Goal: Communication & Community: Answer question/provide support

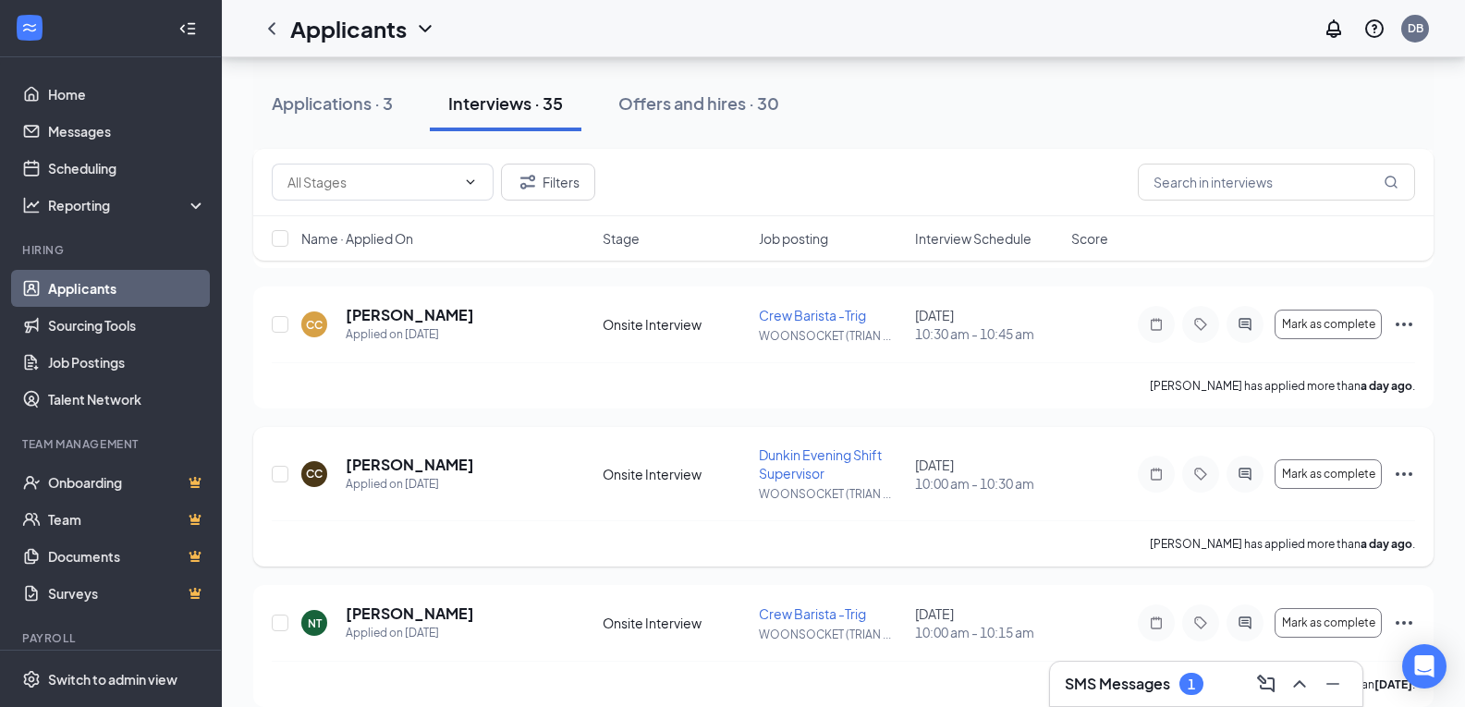
scroll to position [185, 0]
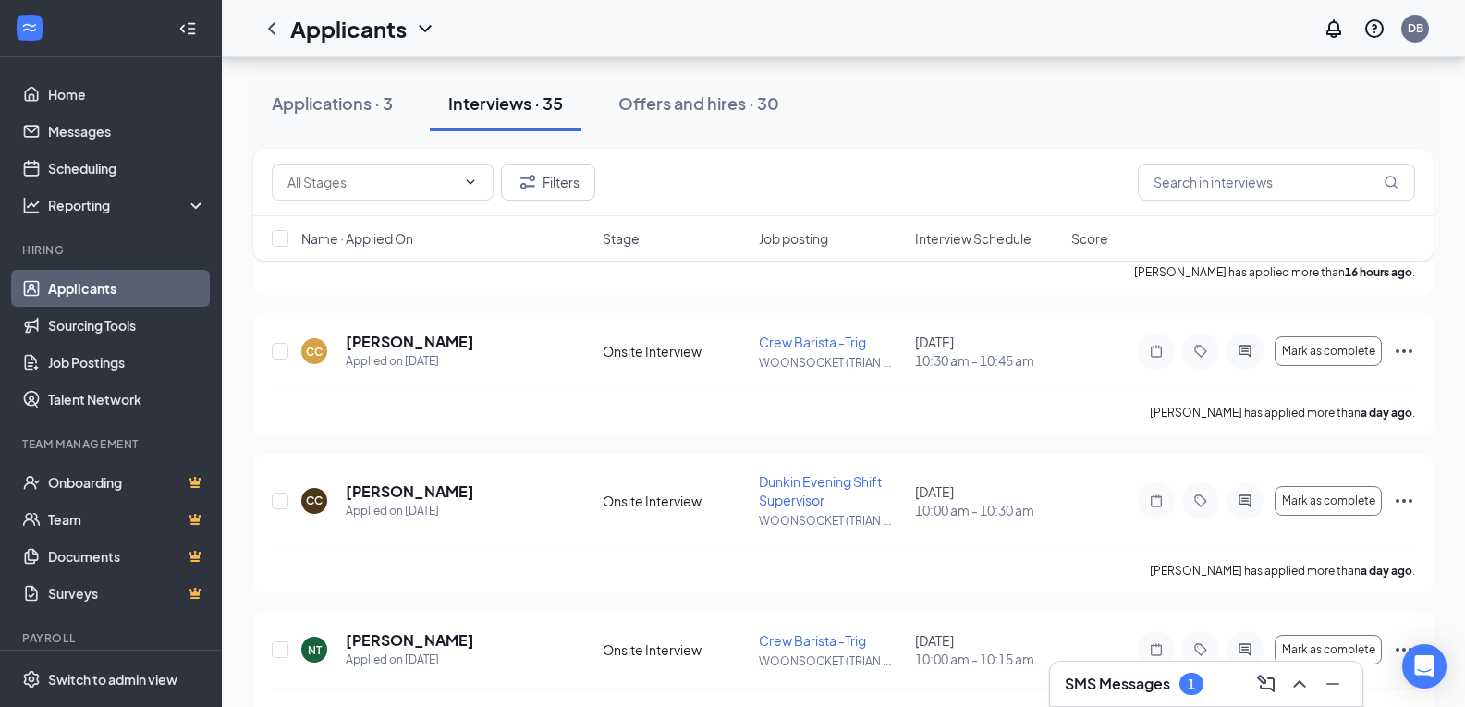
click at [958, 245] on span "Interview Schedule" at bounding box center [973, 238] width 116 height 18
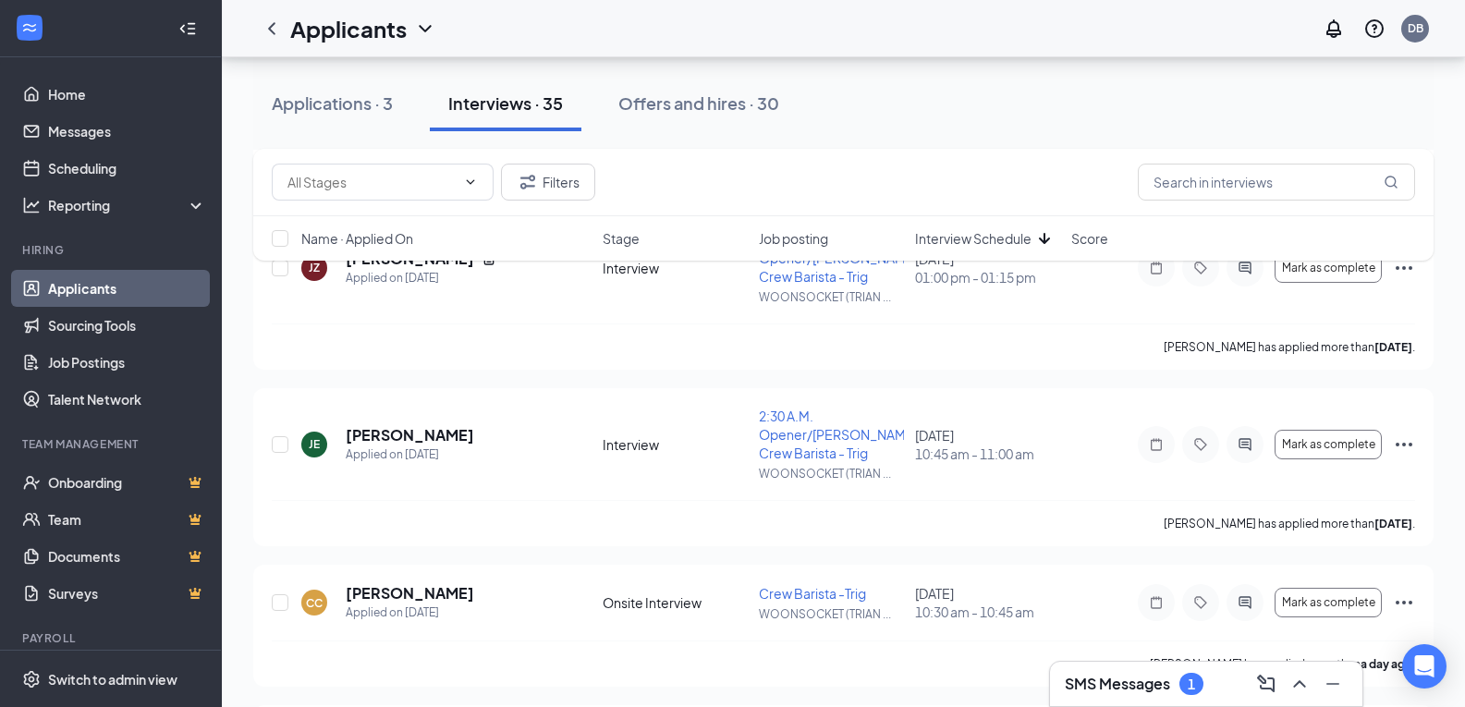
scroll to position [1294, 0]
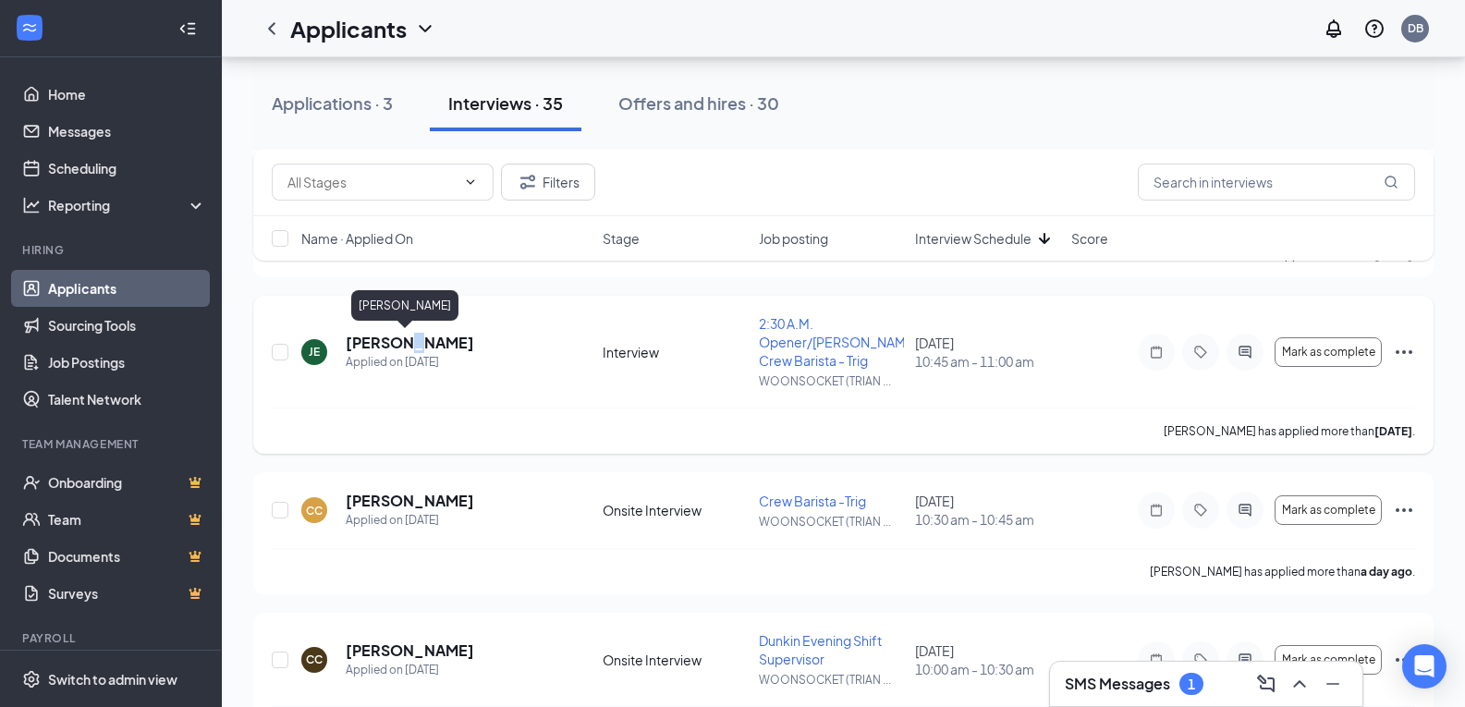
drag, startPoint x: 400, startPoint y: 350, endPoint x: 392, endPoint y: 371, distance: 22.0
click at [392, 371] on div "[PERSON_NAME] Applied on [DATE]" at bounding box center [410, 352] width 128 height 39
click at [438, 336] on h5 "[PERSON_NAME]" at bounding box center [410, 343] width 128 height 20
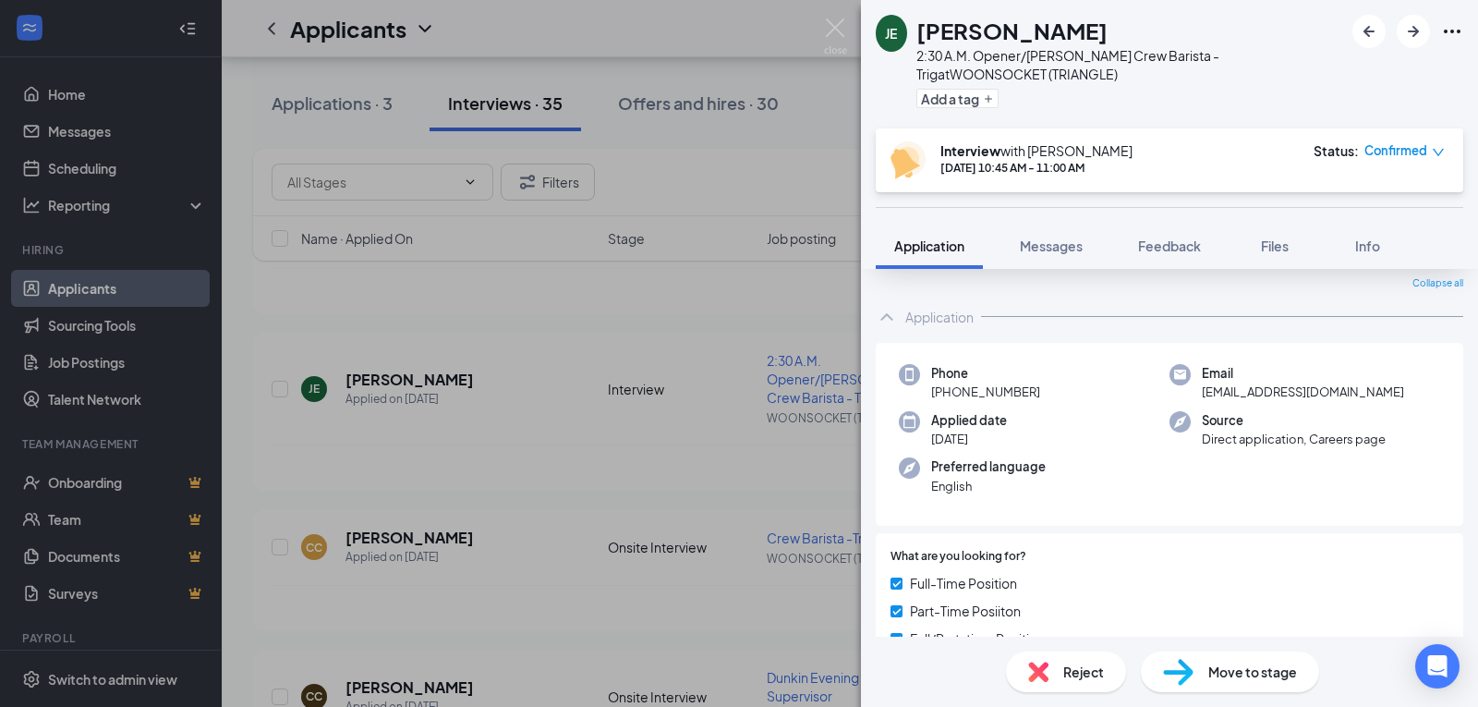
scroll to position [58, 0]
click at [1038, 272] on div "[PERSON_NAME] 2:30 A.M. Opener/[PERSON_NAME] Crew Barista - Trig at WOONSOCKET …" at bounding box center [1169, 353] width 617 height 707
click at [1010, 249] on button "Messages" at bounding box center [1052, 246] width 100 height 46
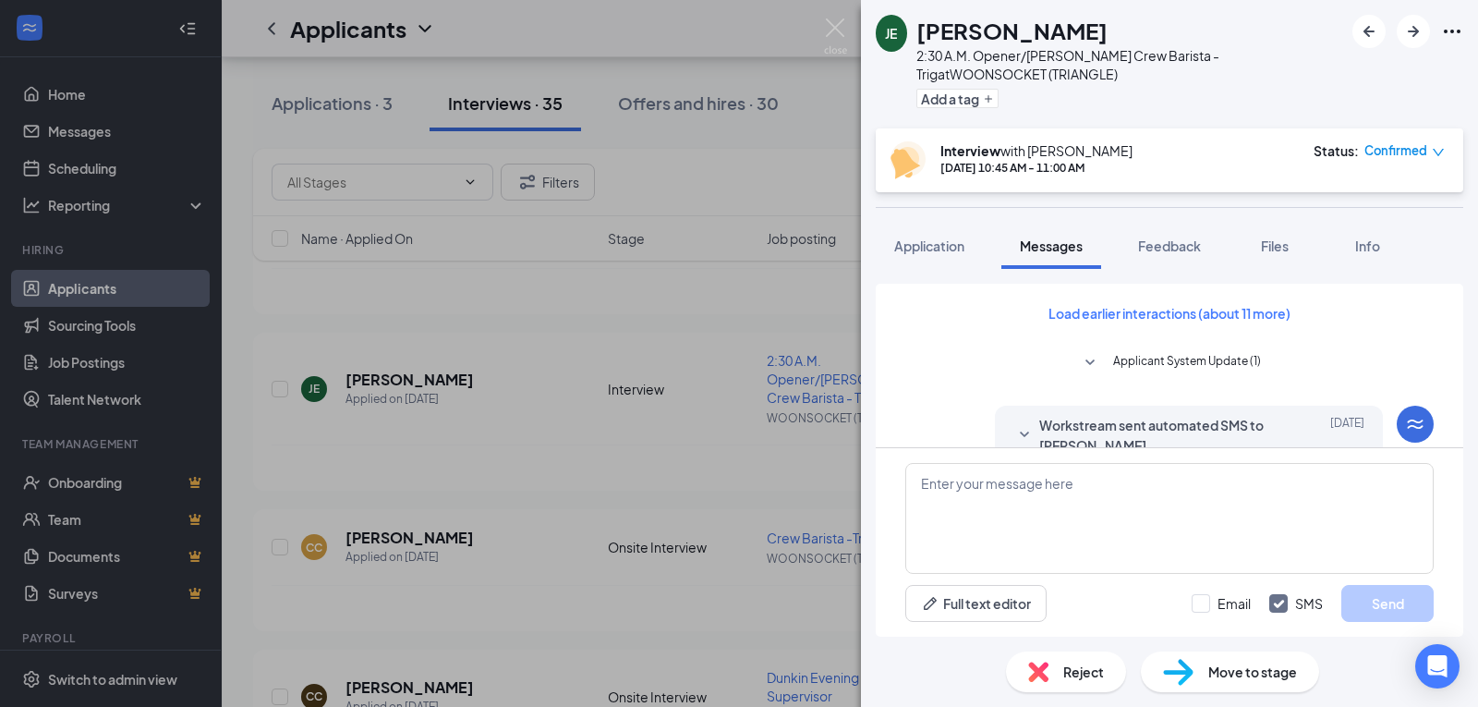
drag, startPoint x: 1160, startPoint y: 257, endPoint x: 1205, endPoint y: 396, distance: 146.7
click at [1205, 396] on div "[PERSON_NAME] 2:30 A.M. Opener/[PERSON_NAME] Crew Barista - Trig at WOONSOCKET …" at bounding box center [1169, 353] width 617 height 707
click at [1252, 261] on button "Files" at bounding box center [1275, 246] width 74 height 46
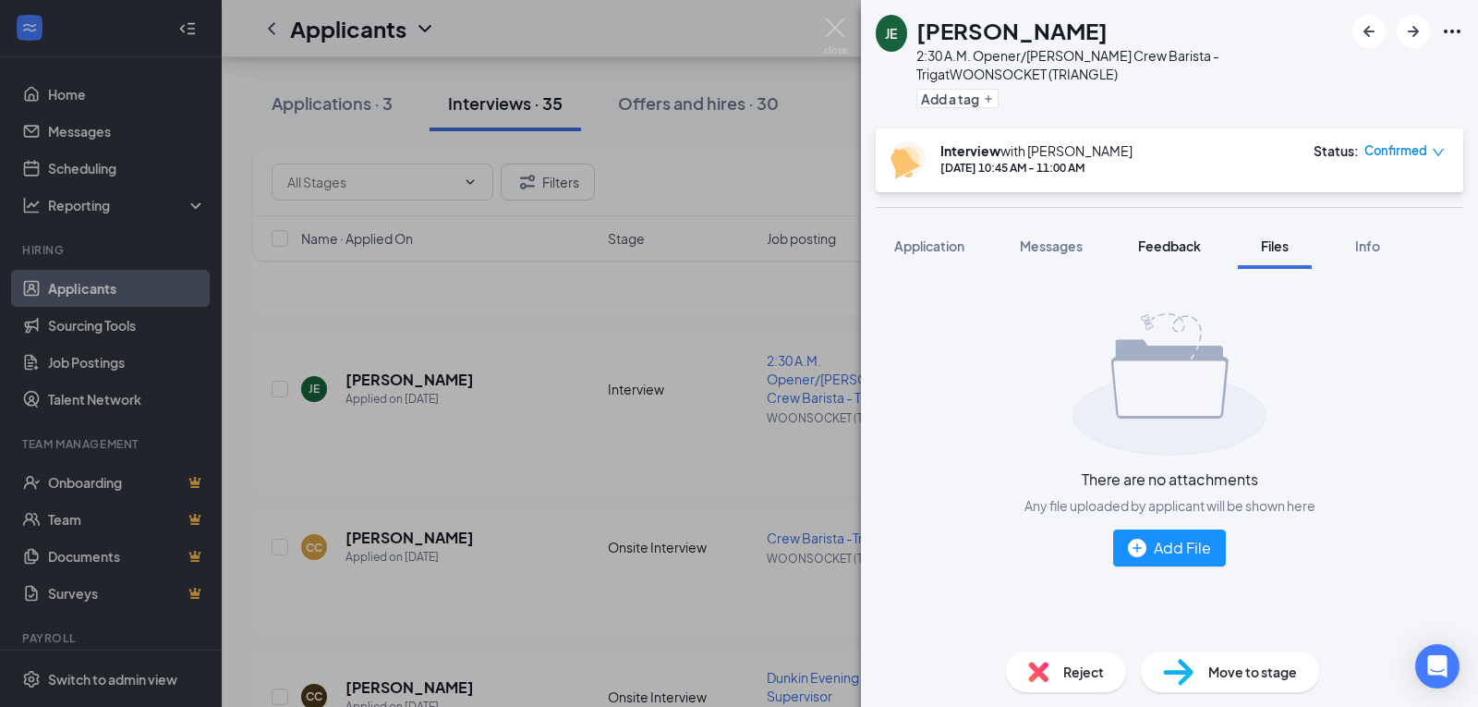
click at [1135, 234] on button "Feedback" at bounding box center [1170, 246] width 100 height 46
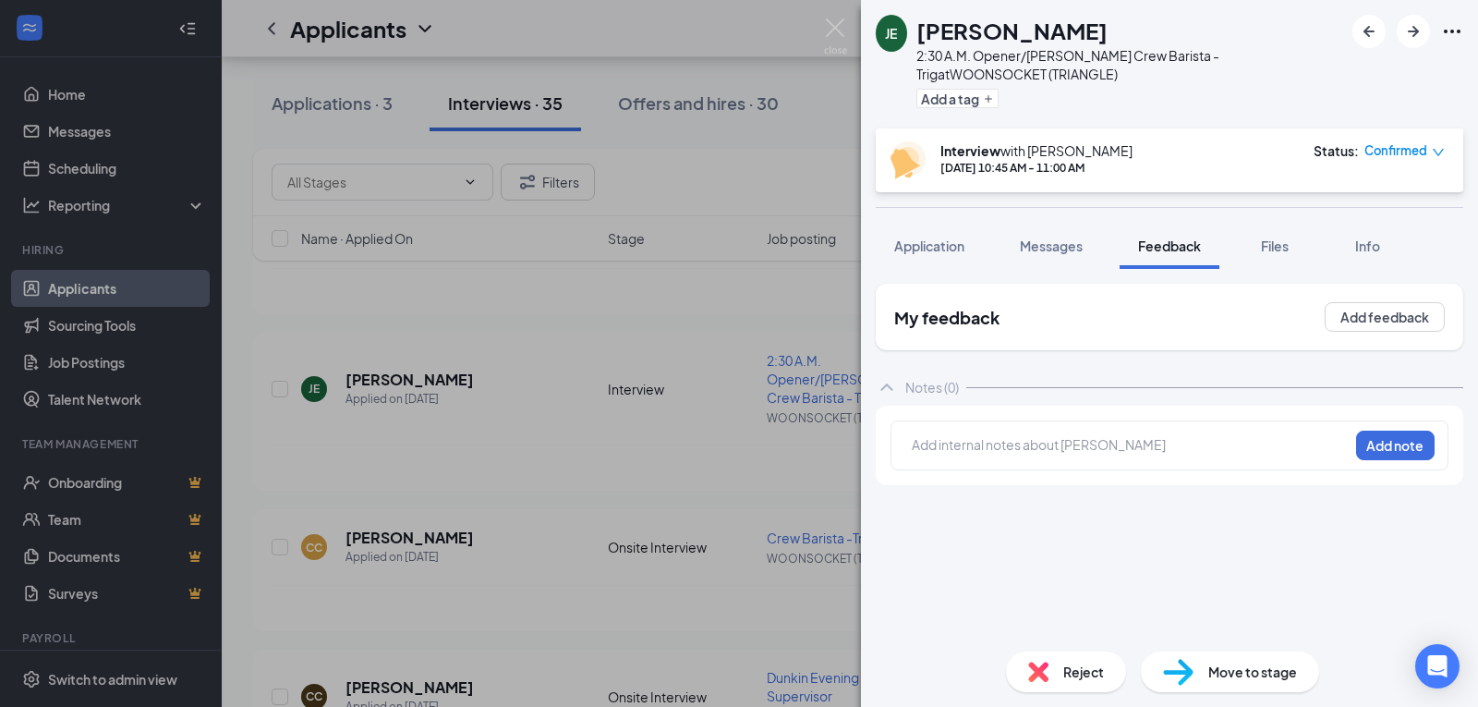
click at [893, 184] on div "Interview with [PERSON_NAME] [DATE] 10:45 AM - 11:00 AM Status : Confirmed" at bounding box center [1170, 160] width 588 height 64
click at [921, 246] on span "Application" at bounding box center [929, 245] width 70 height 17
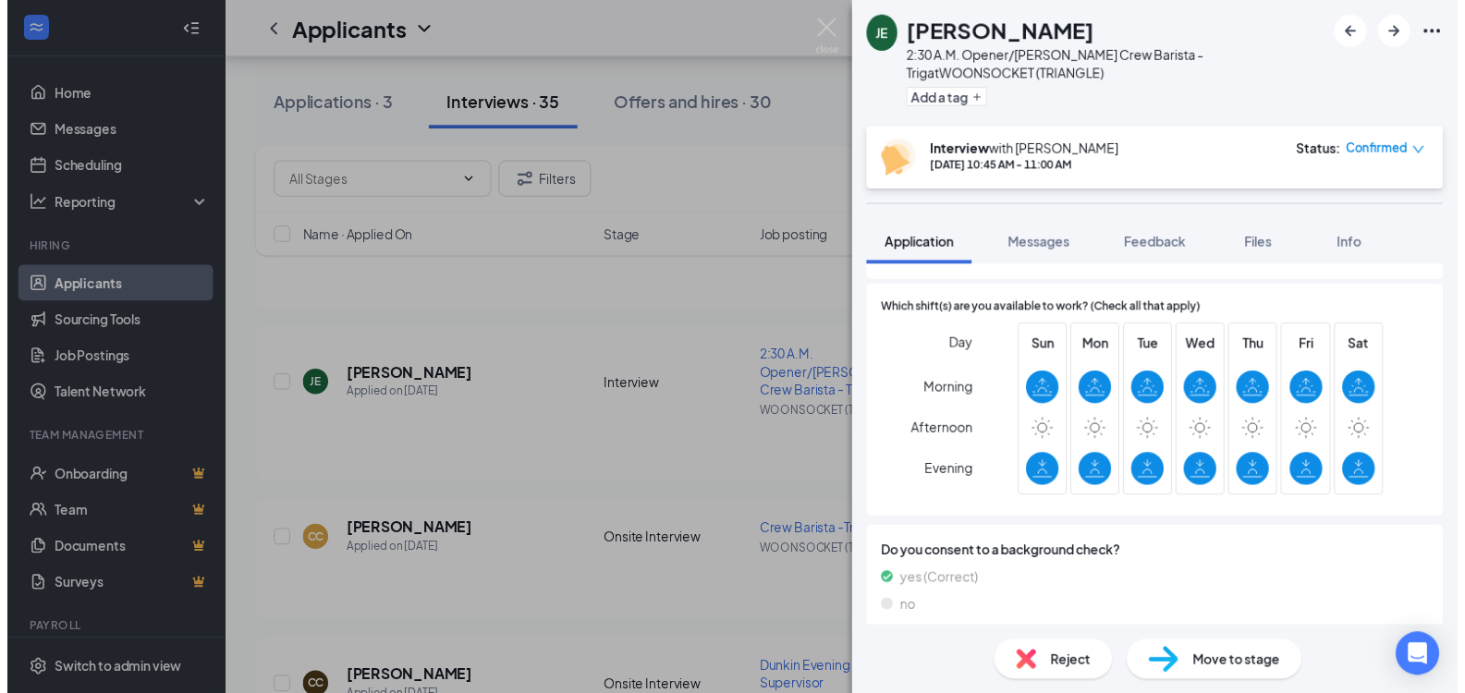
scroll to position [462, 0]
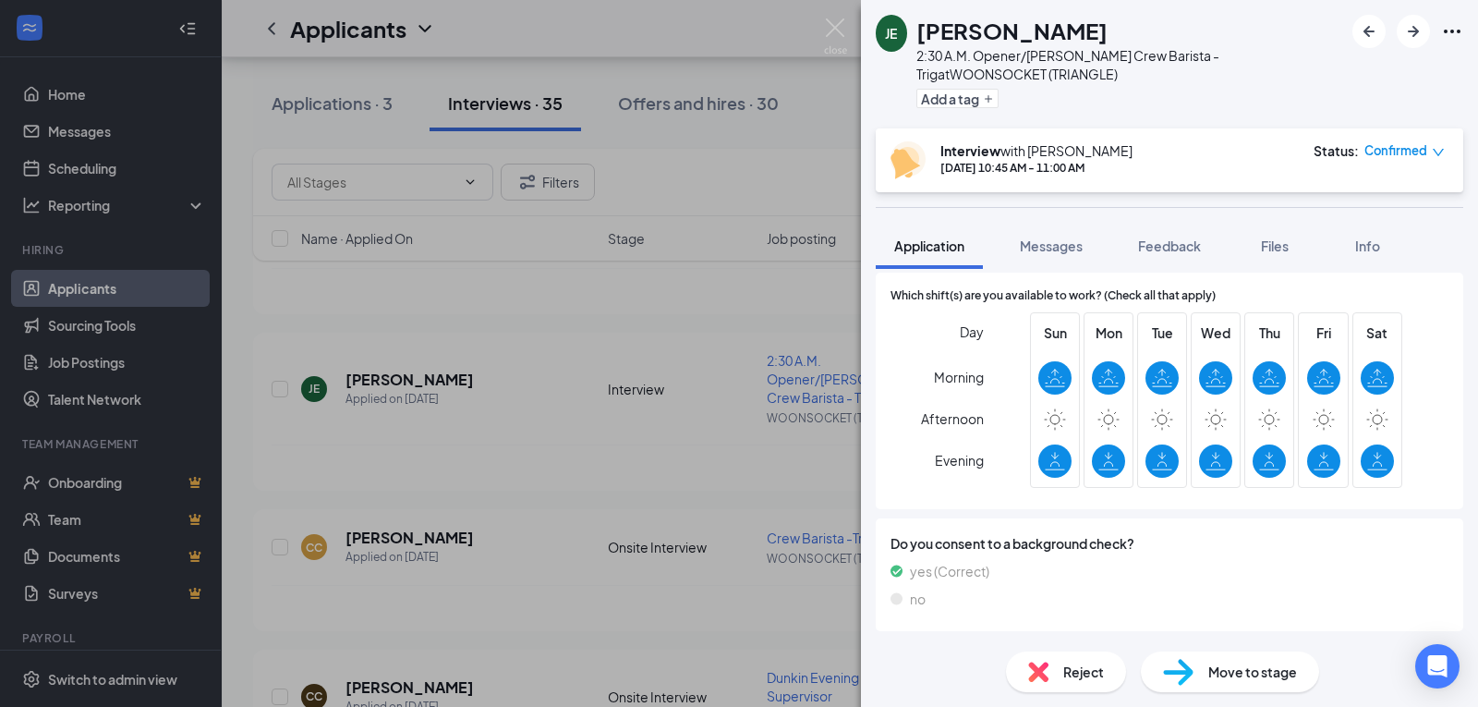
click at [675, 258] on div "[PERSON_NAME] 2:30 A.M. Opener/[PERSON_NAME] Crew Barista - Trig at WOONSOCKET …" at bounding box center [739, 353] width 1478 height 707
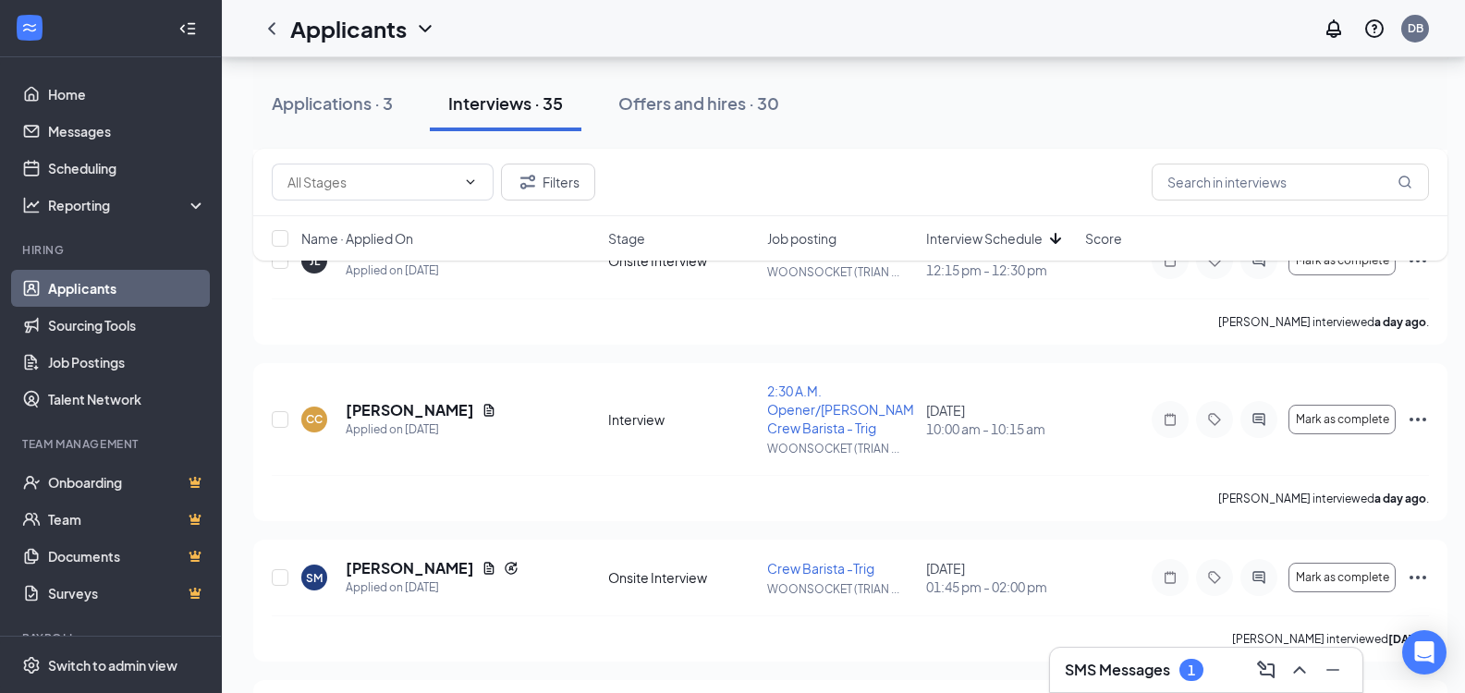
scroll to position [1996, 0]
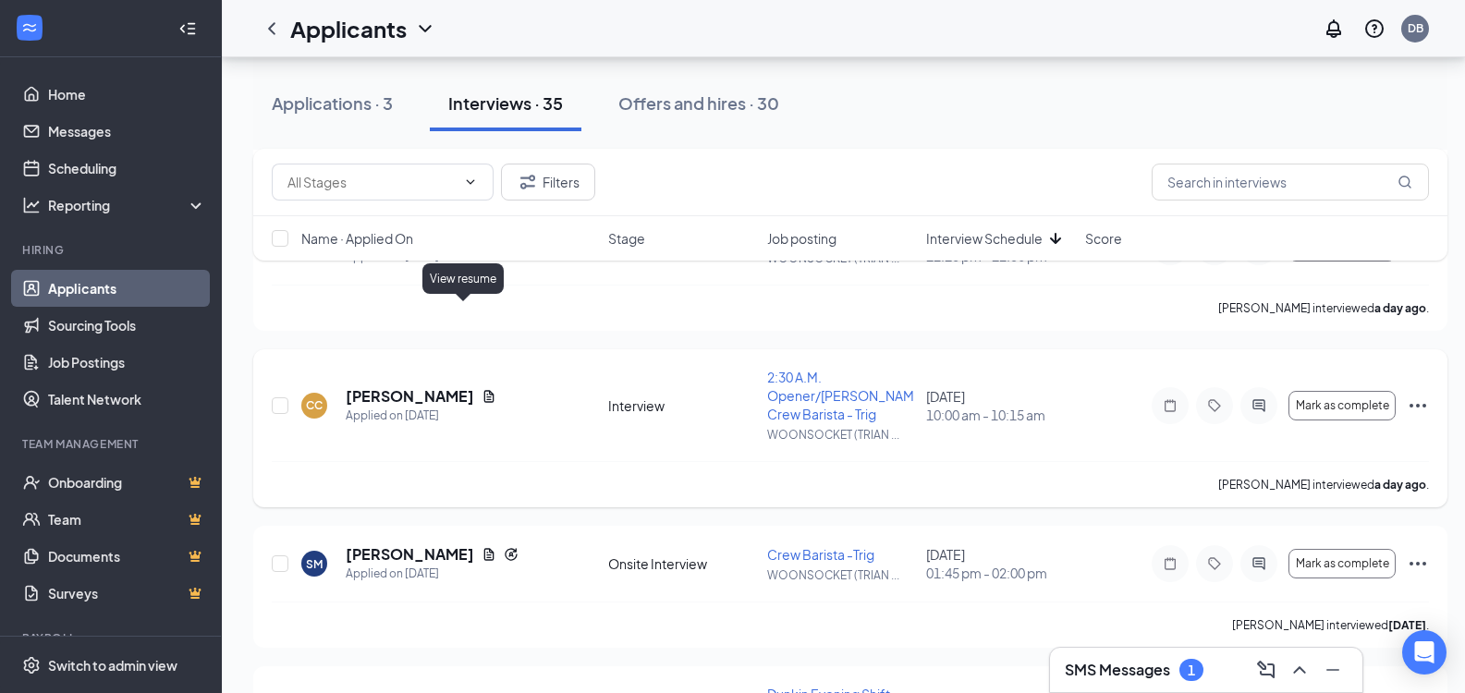
click at [481, 389] on icon "Document" at bounding box center [488, 396] width 15 height 15
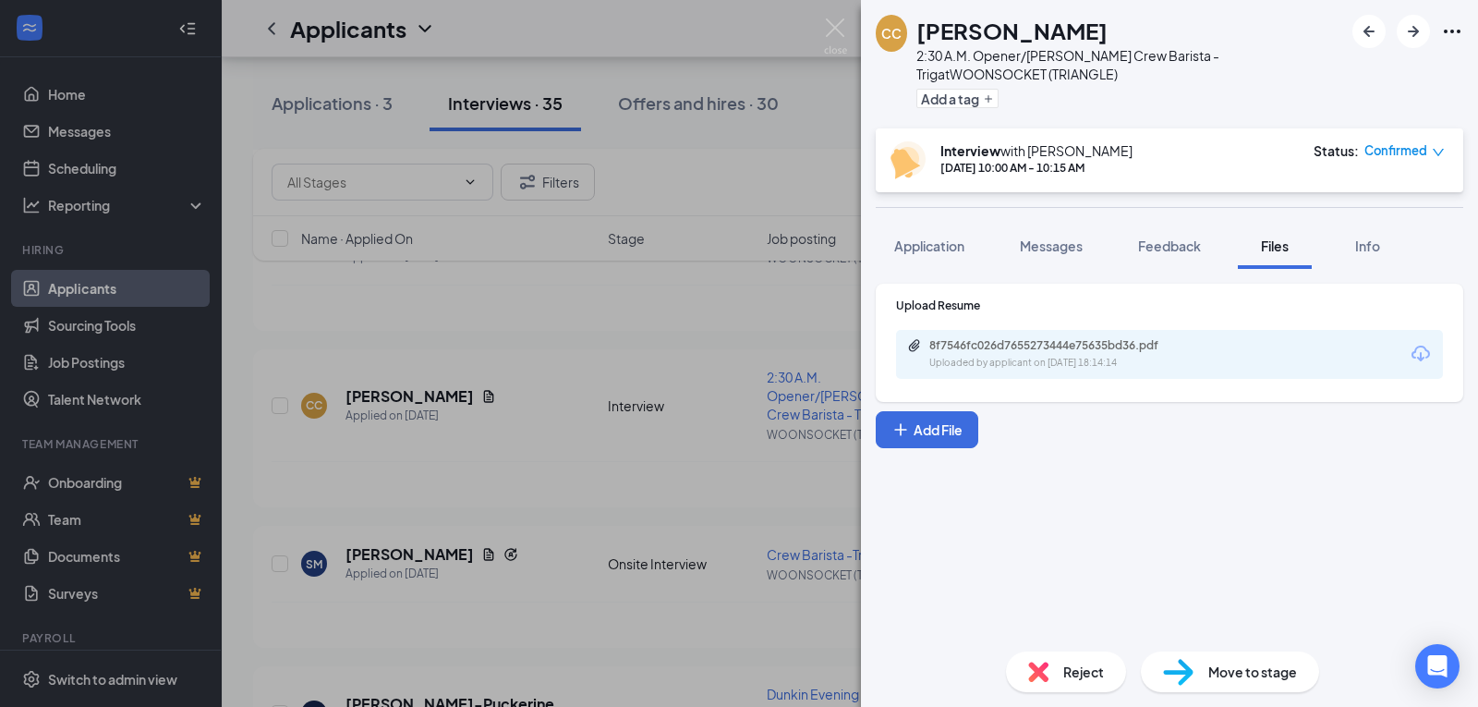
click at [1027, 335] on div "8f7546fc026d7655273444e75635bd36.pdf Uploaded by applicant on [DATE] 18:14:14" at bounding box center [1169, 354] width 547 height 49
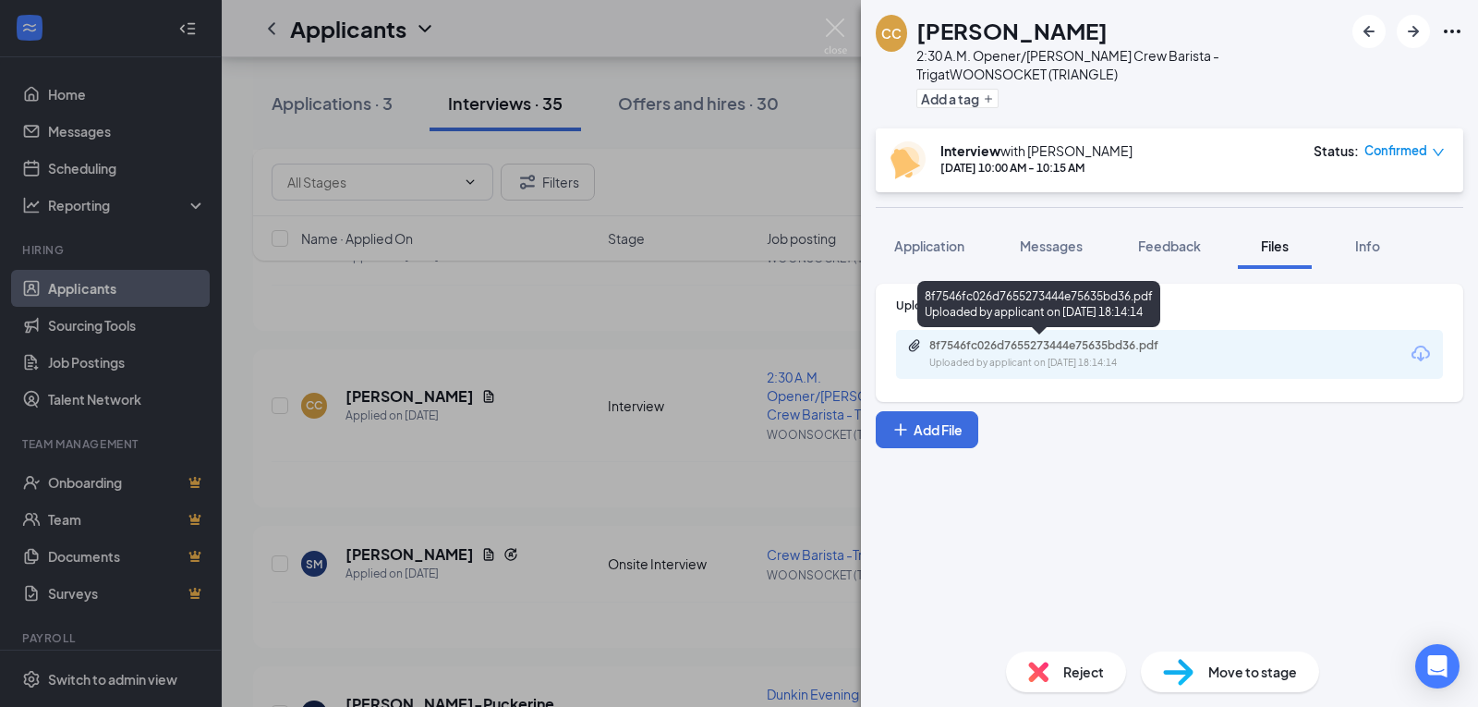
click at [1032, 345] on div "8f7546fc026d7655273444e75635bd36.pdf" at bounding box center [1059, 345] width 259 height 15
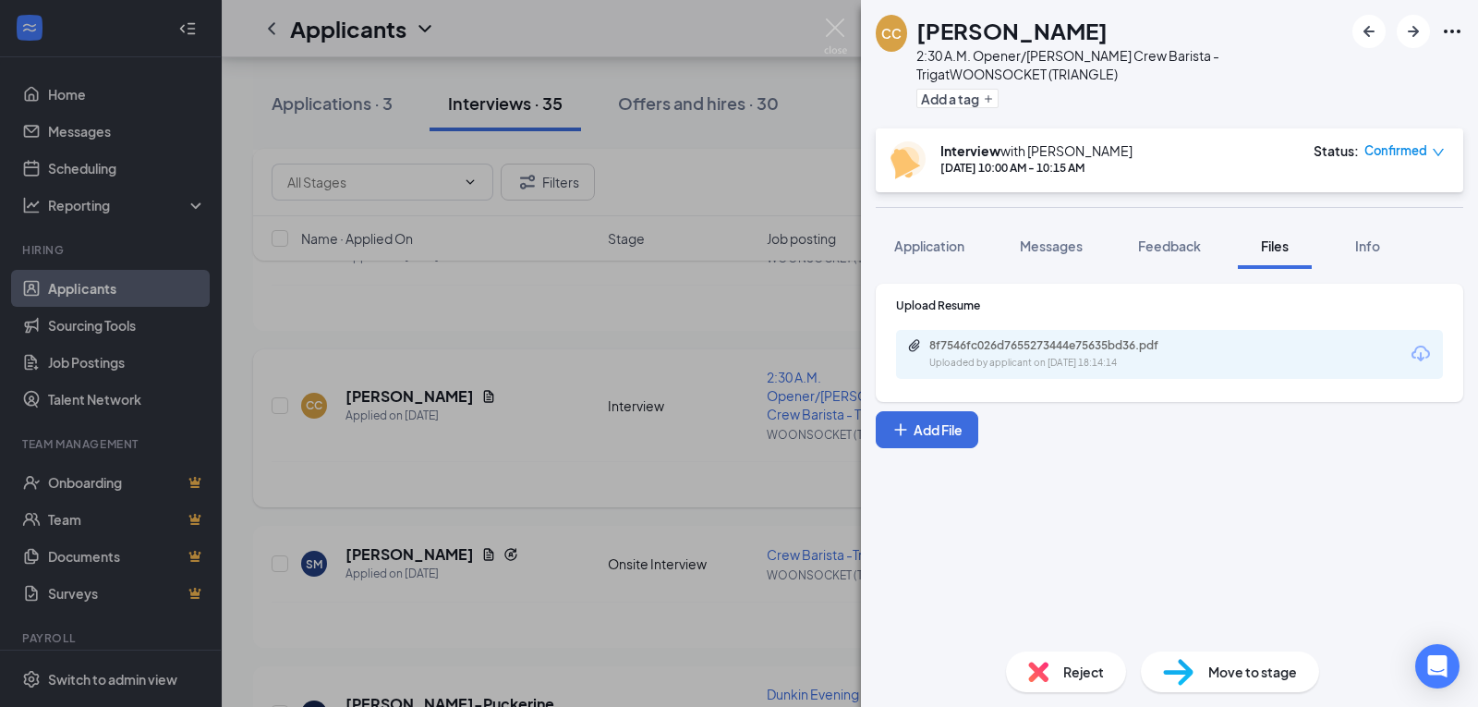
drag, startPoint x: 787, startPoint y: 412, endPoint x: 775, endPoint y: 401, distance: 16.3
click at [785, 411] on div "CC [PERSON_NAME] 2:30 A.M. Opener/[PERSON_NAME] Crew Barista - Trig at WOONSOCK…" at bounding box center [739, 353] width 1478 height 707
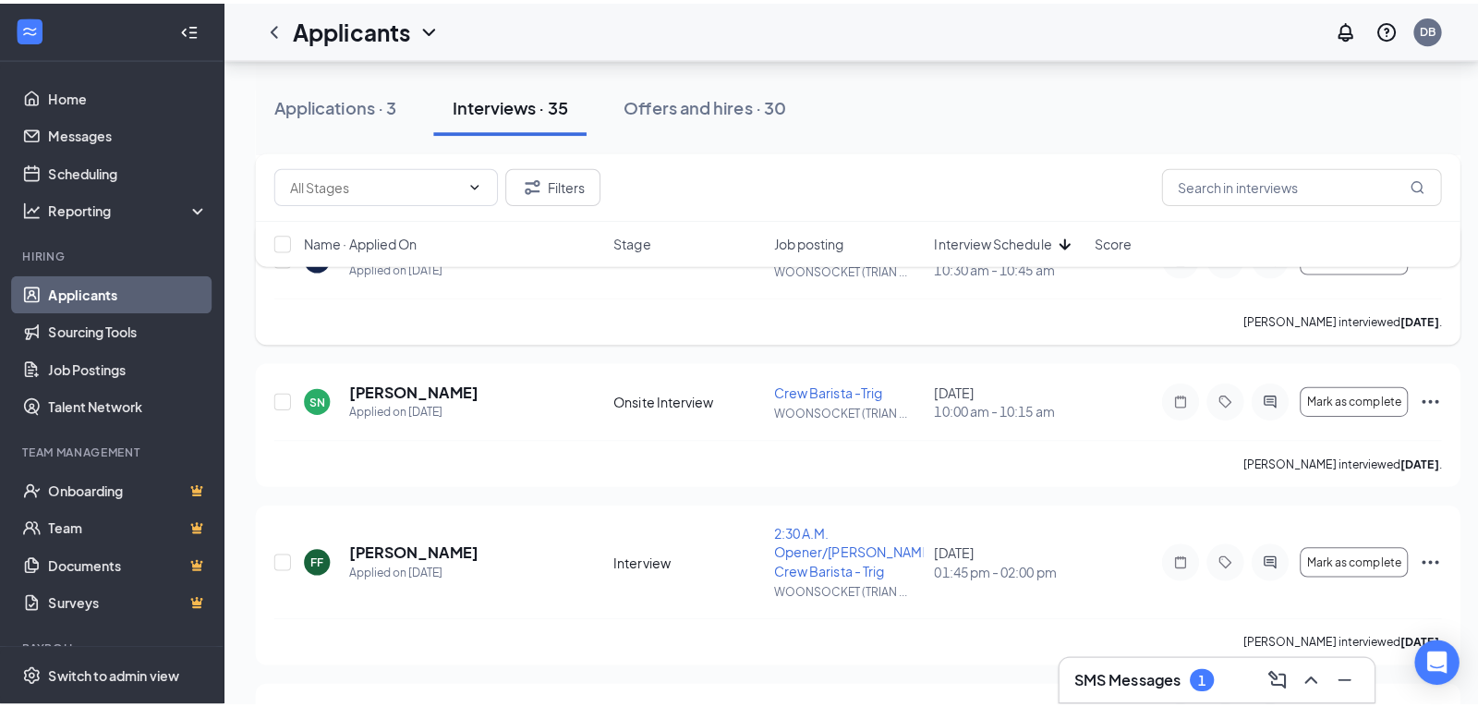
scroll to position [3936, 0]
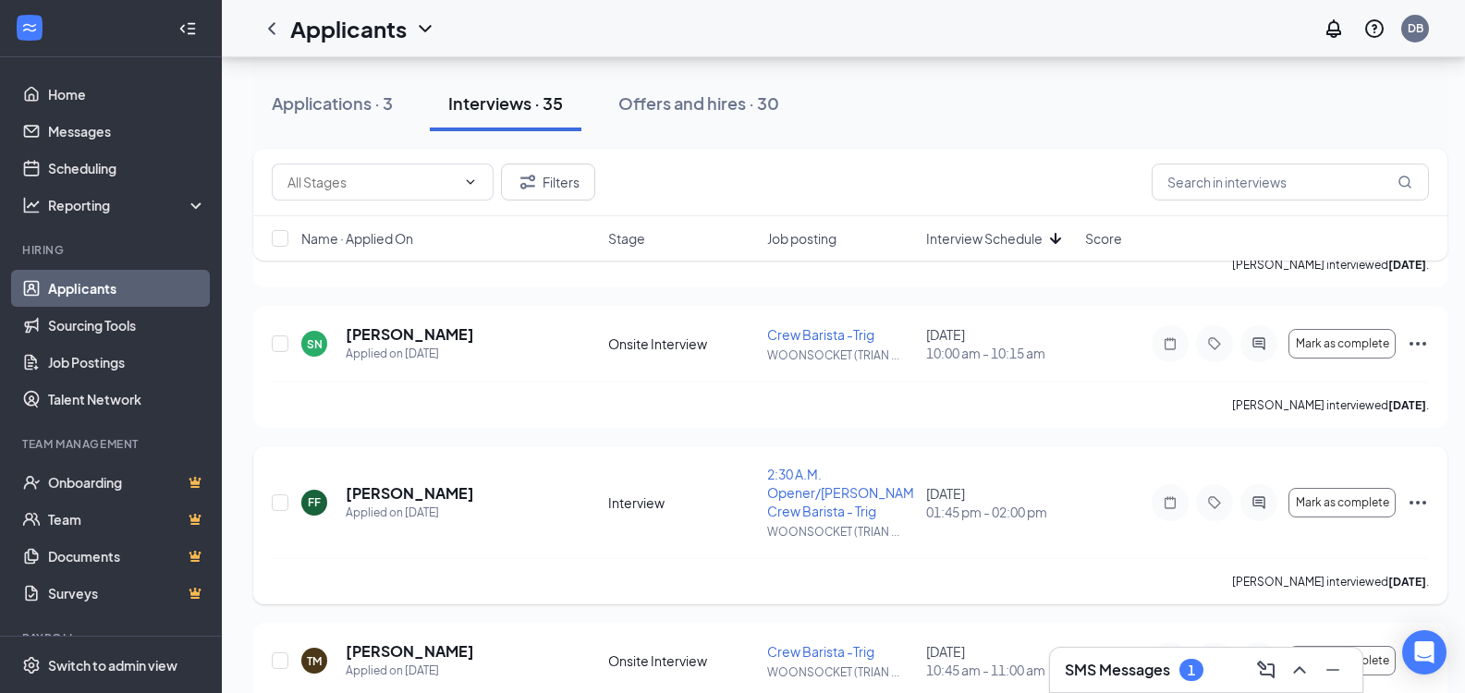
click at [1266, 495] on icon "ActiveChat" at bounding box center [1258, 502] width 22 height 15
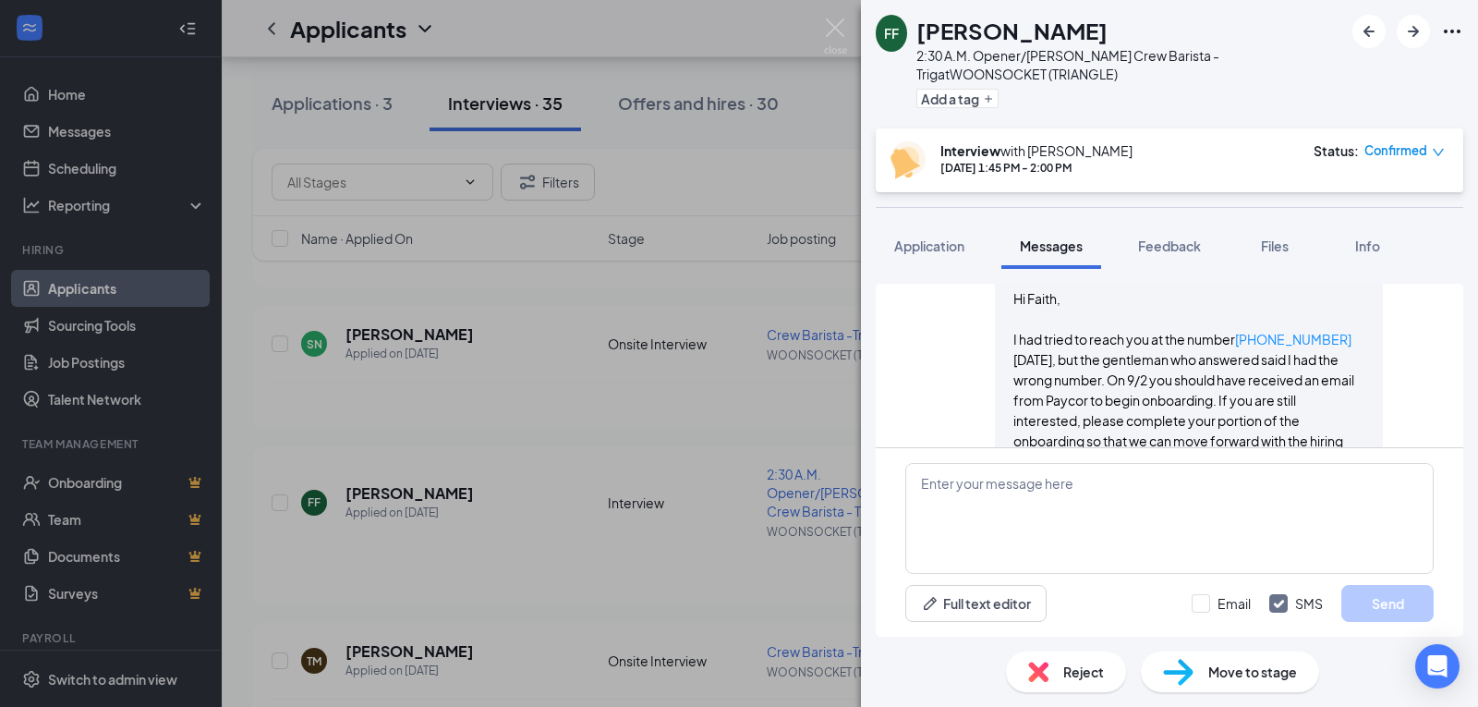
scroll to position [788, 0]
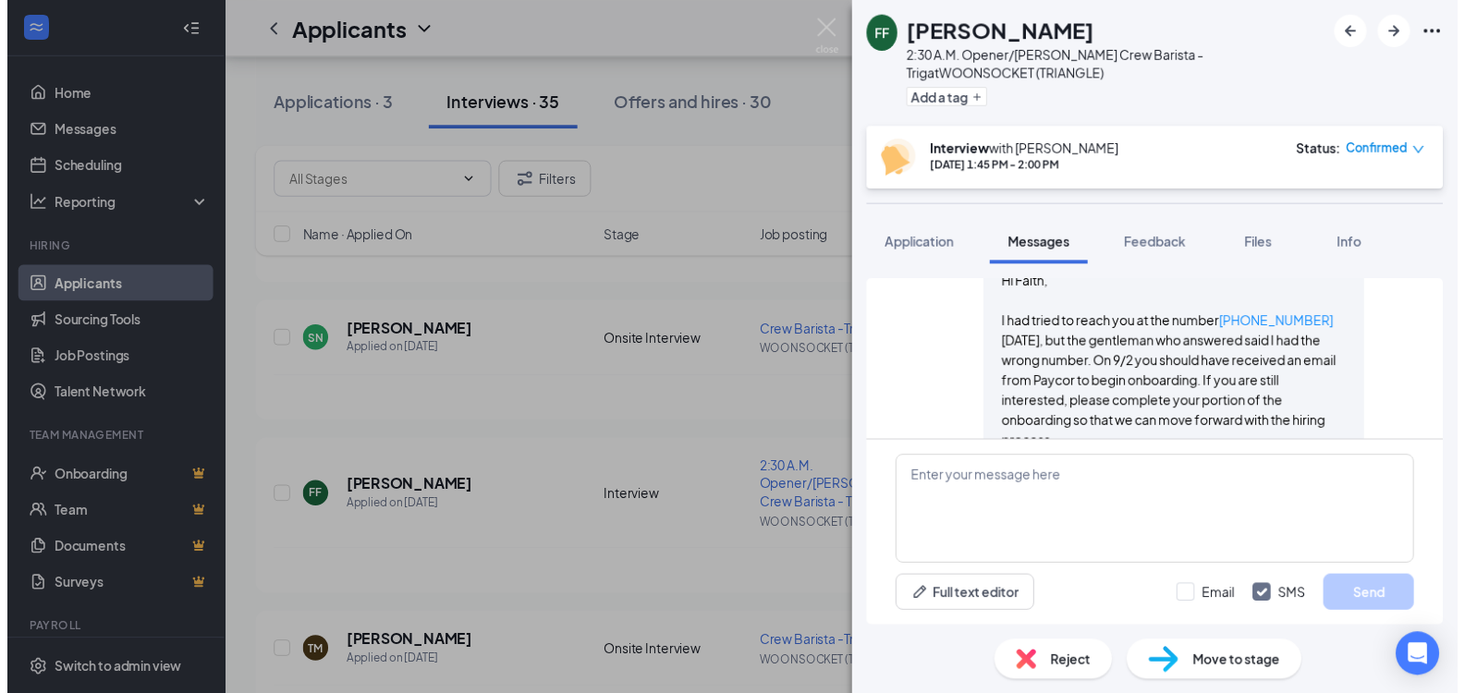
scroll to position [881, 0]
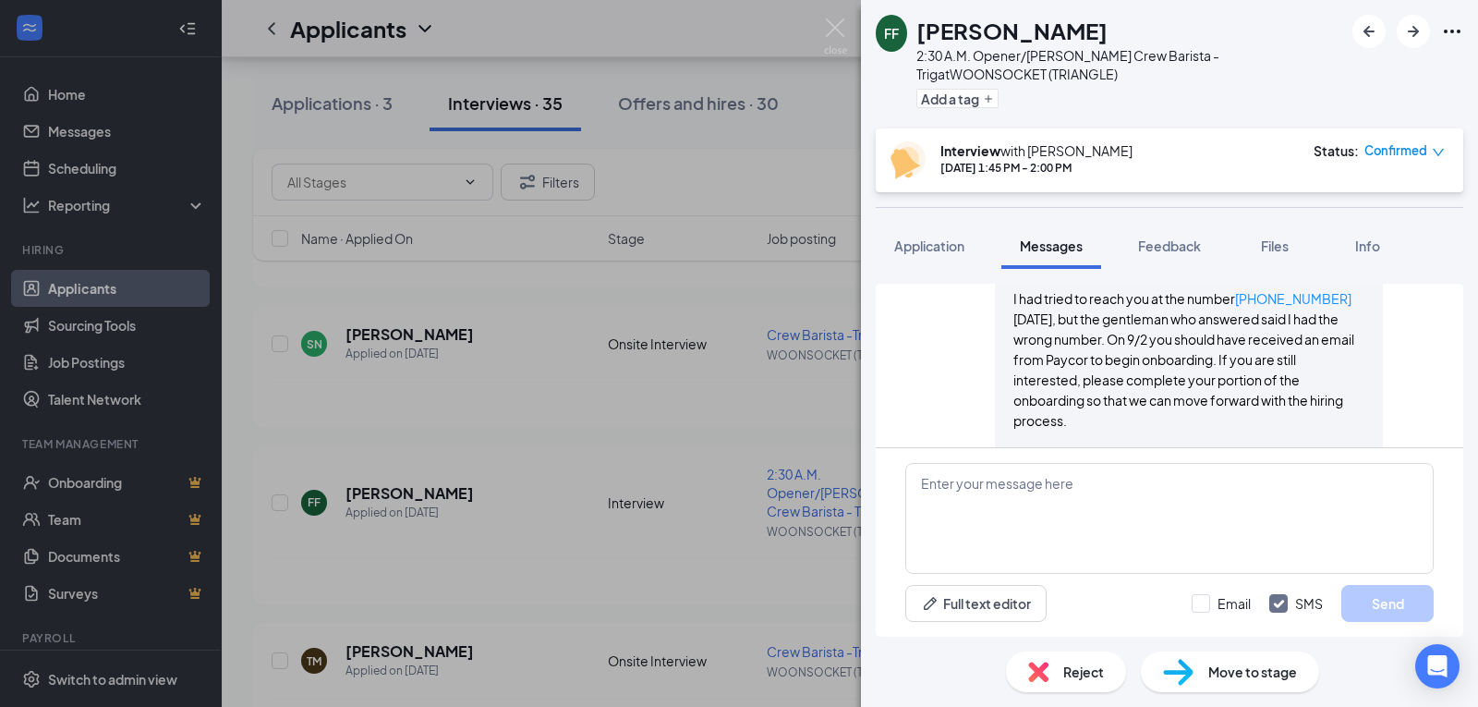
click at [742, 491] on div "FF [PERSON_NAME] 2:30 A.M. Opener/[PERSON_NAME] Crew Barista - Trig at WOONSOCK…" at bounding box center [739, 353] width 1478 height 707
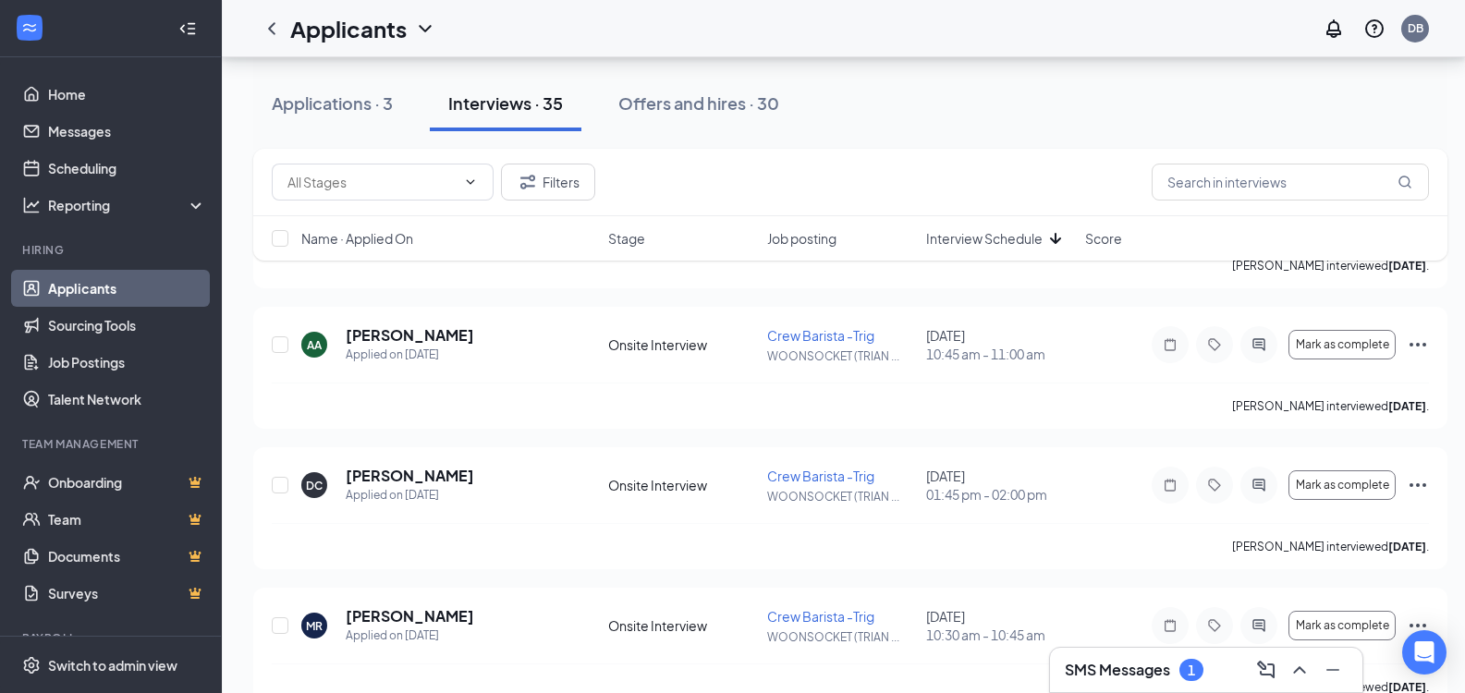
scroll to position [3466, 0]
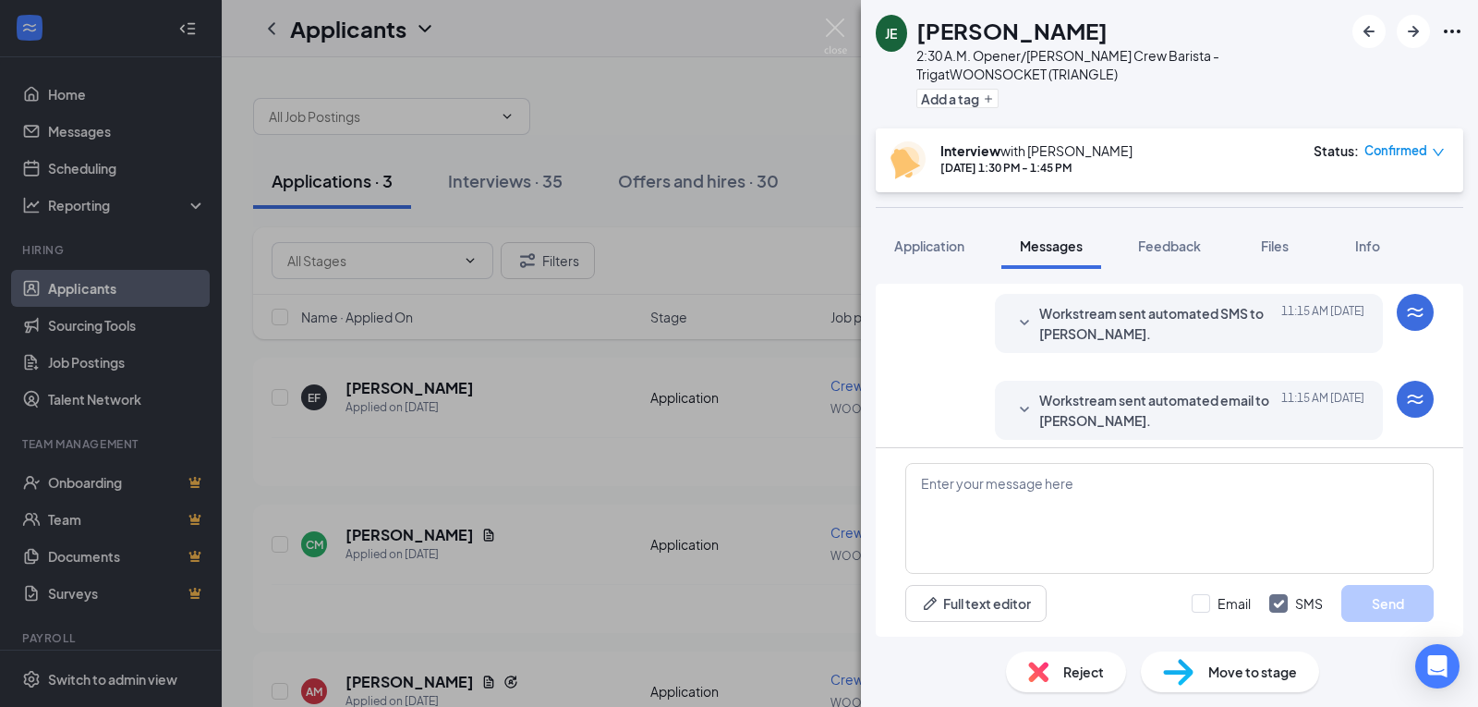
scroll to position [751, 0]
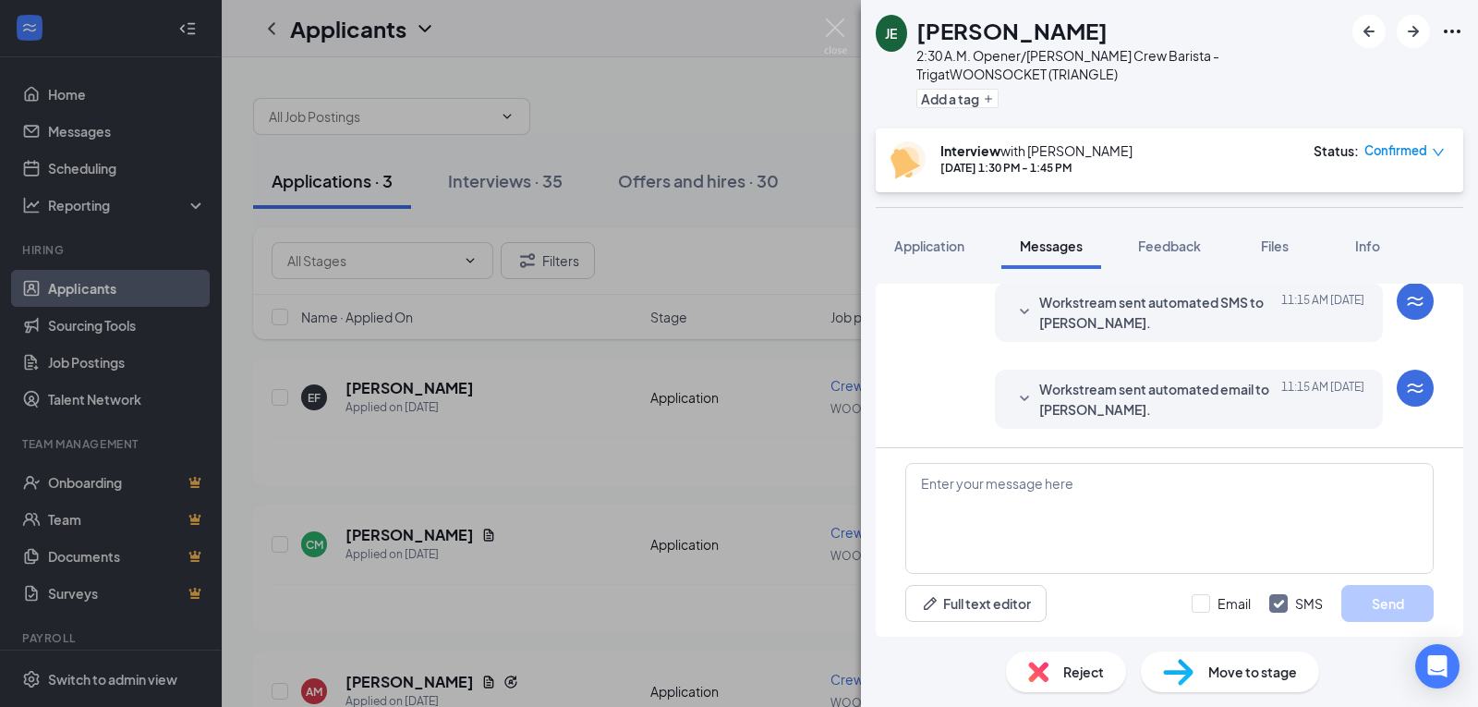
click at [1014, 316] on icon "SmallChevronDown" at bounding box center [1025, 312] width 22 height 22
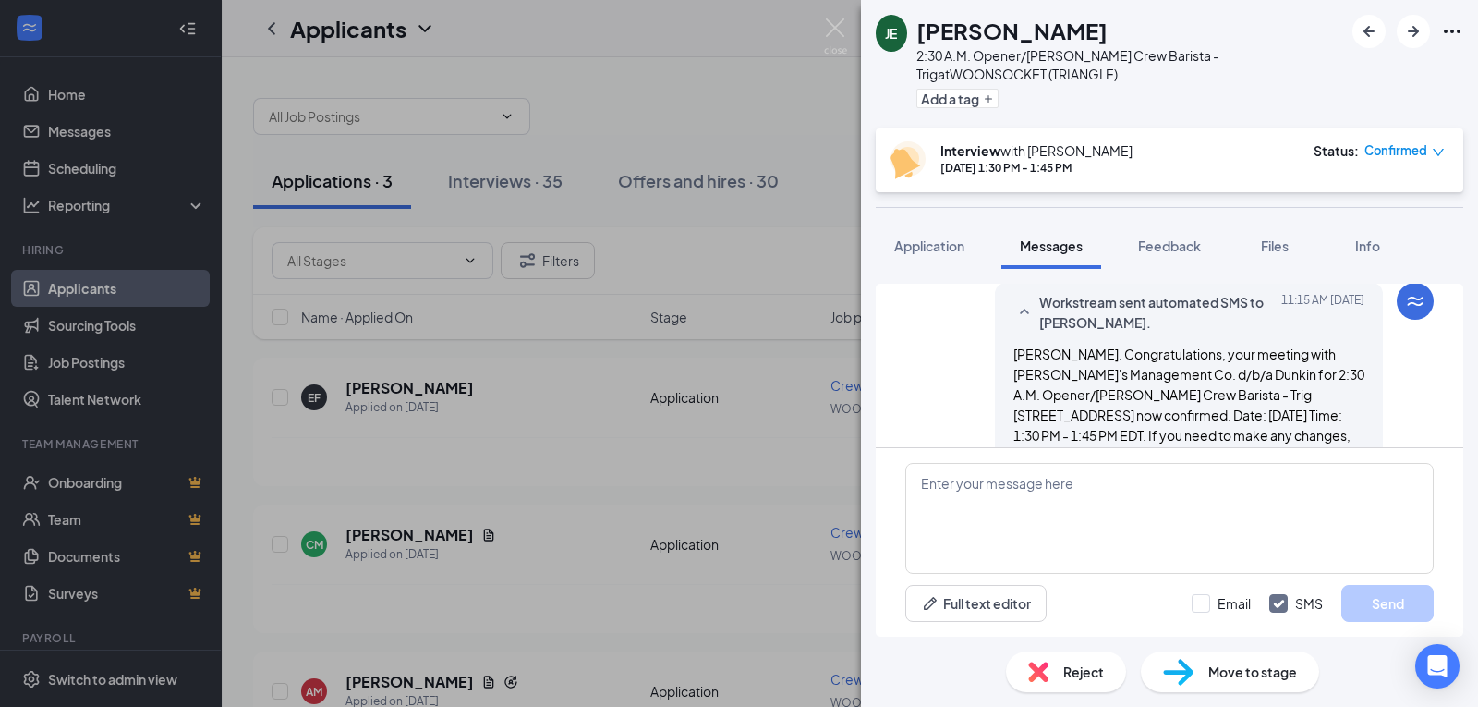
click at [1014, 315] on icon "SmallChevronUp" at bounding box center [1025, 312] width 22 height 22
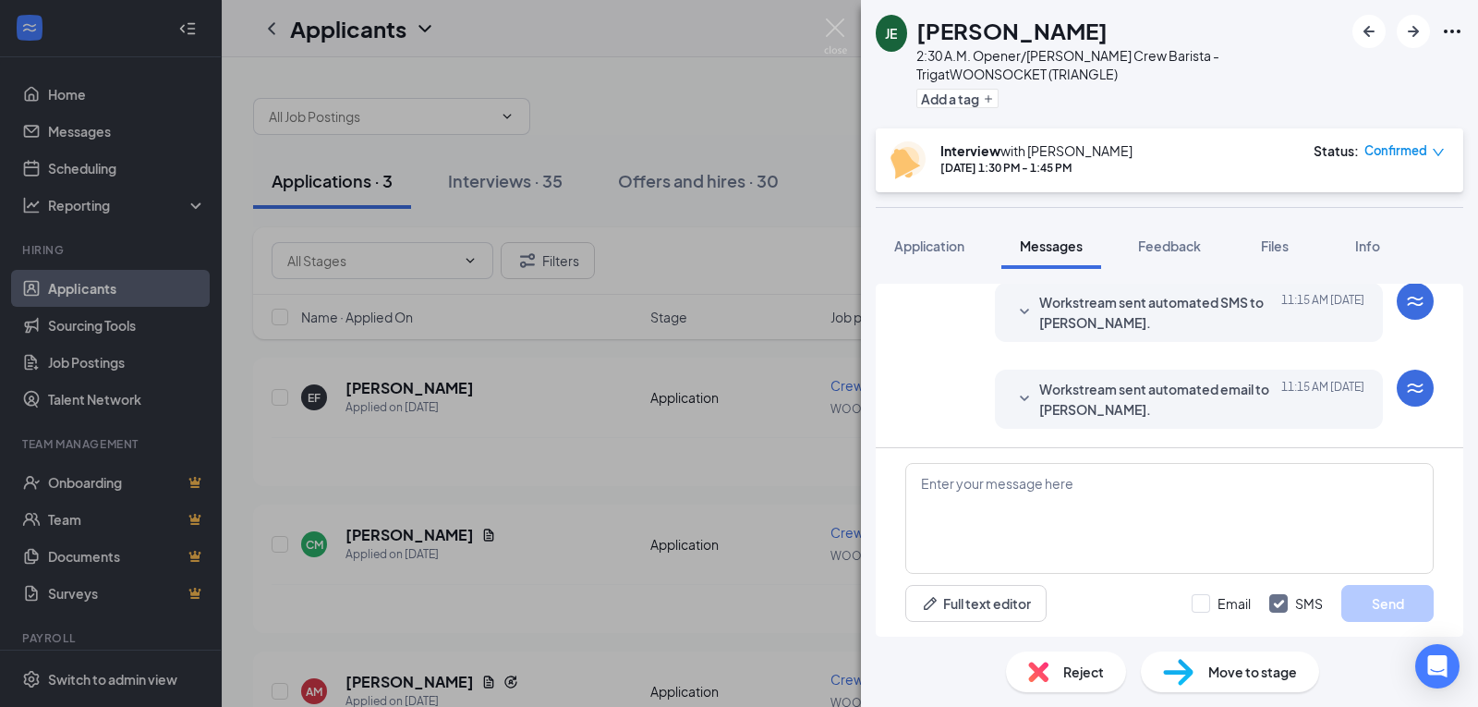
click at [1014, 384] on div at bounding box center [1025, 399] width 22 height 41
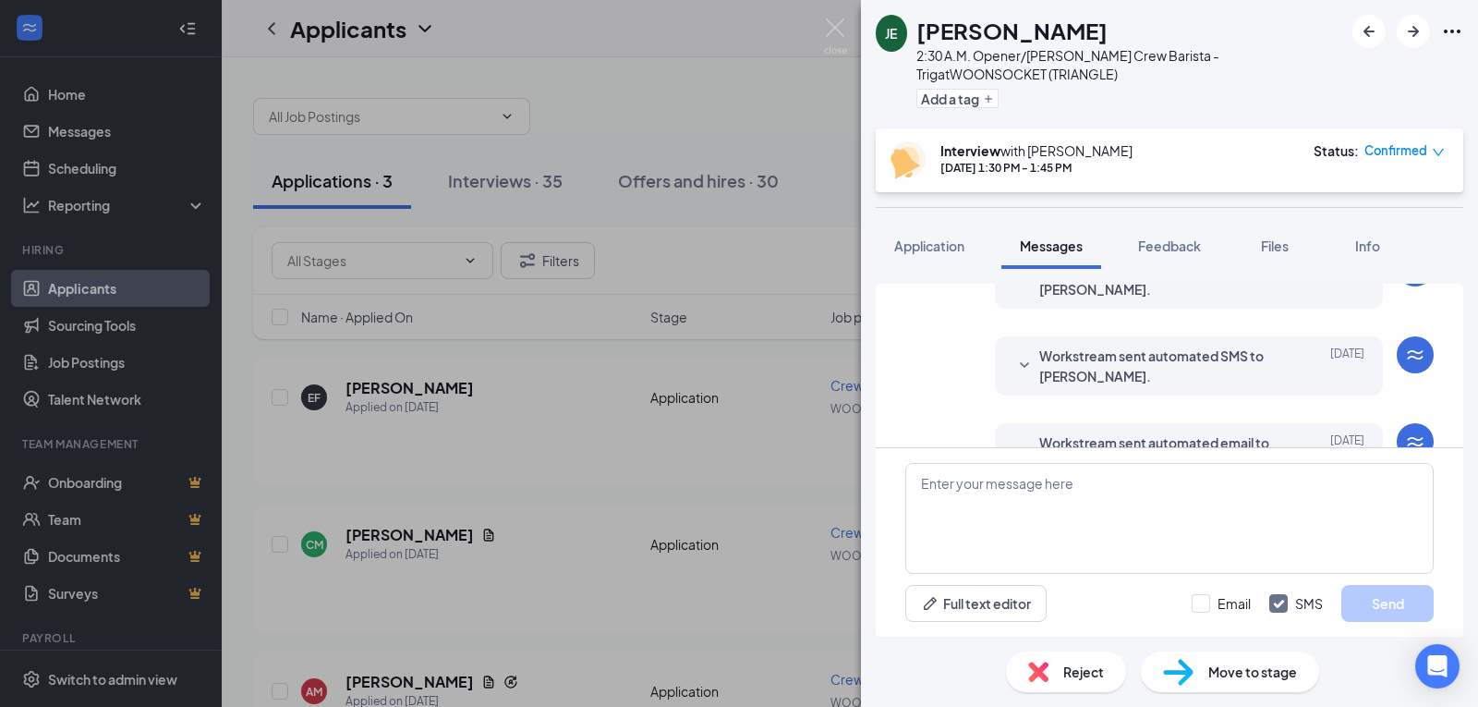
scroll to position [289, 0]
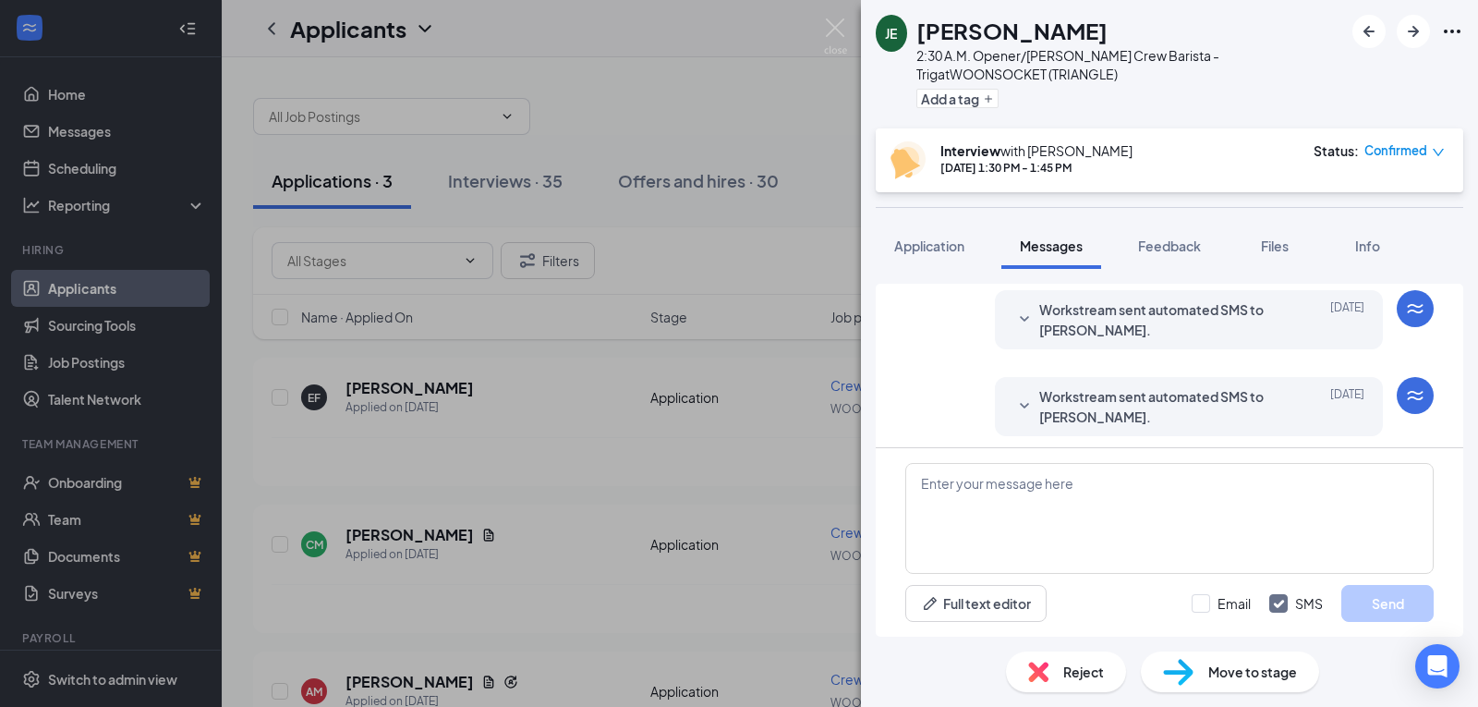
click at [1014, 403] on icon "SmallChevronDown" at bounding box center [1025, 406] width 22 height 22
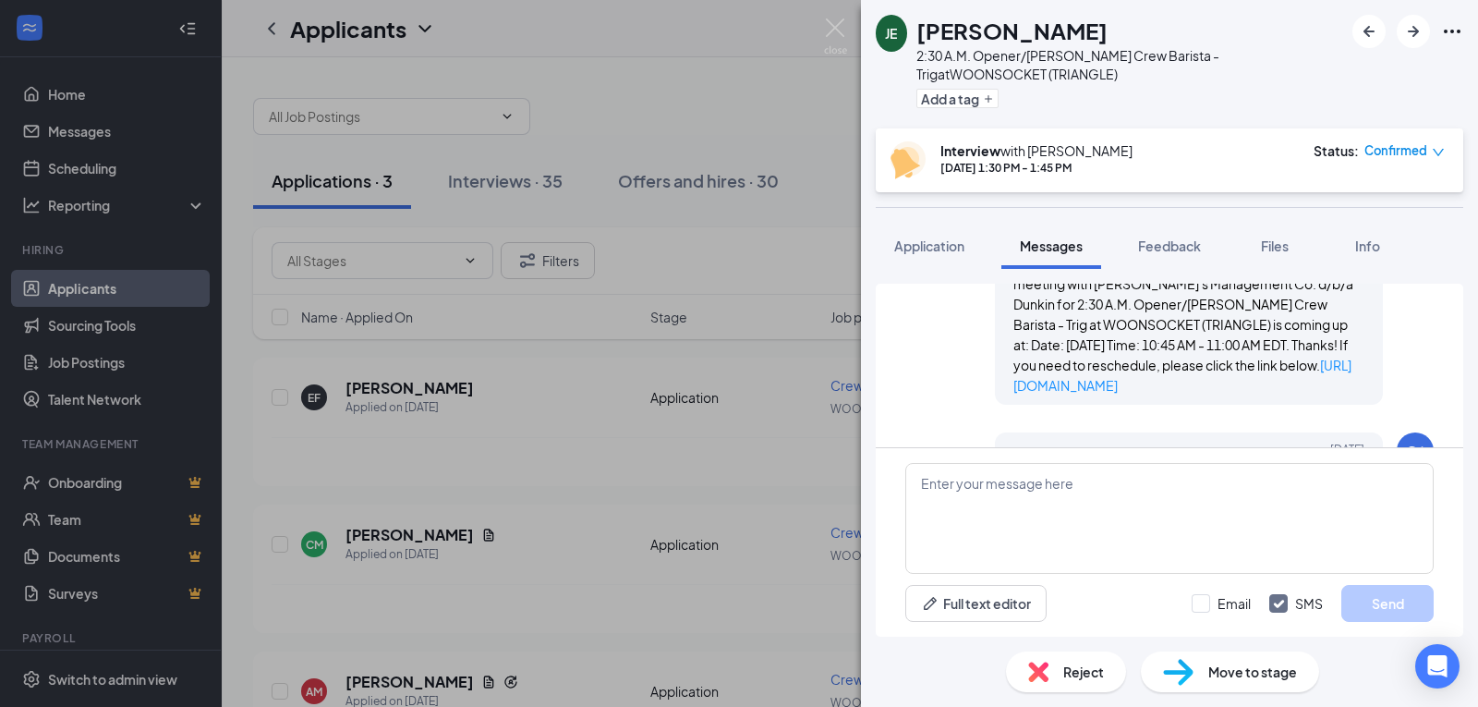
scroll to position [566, 0]
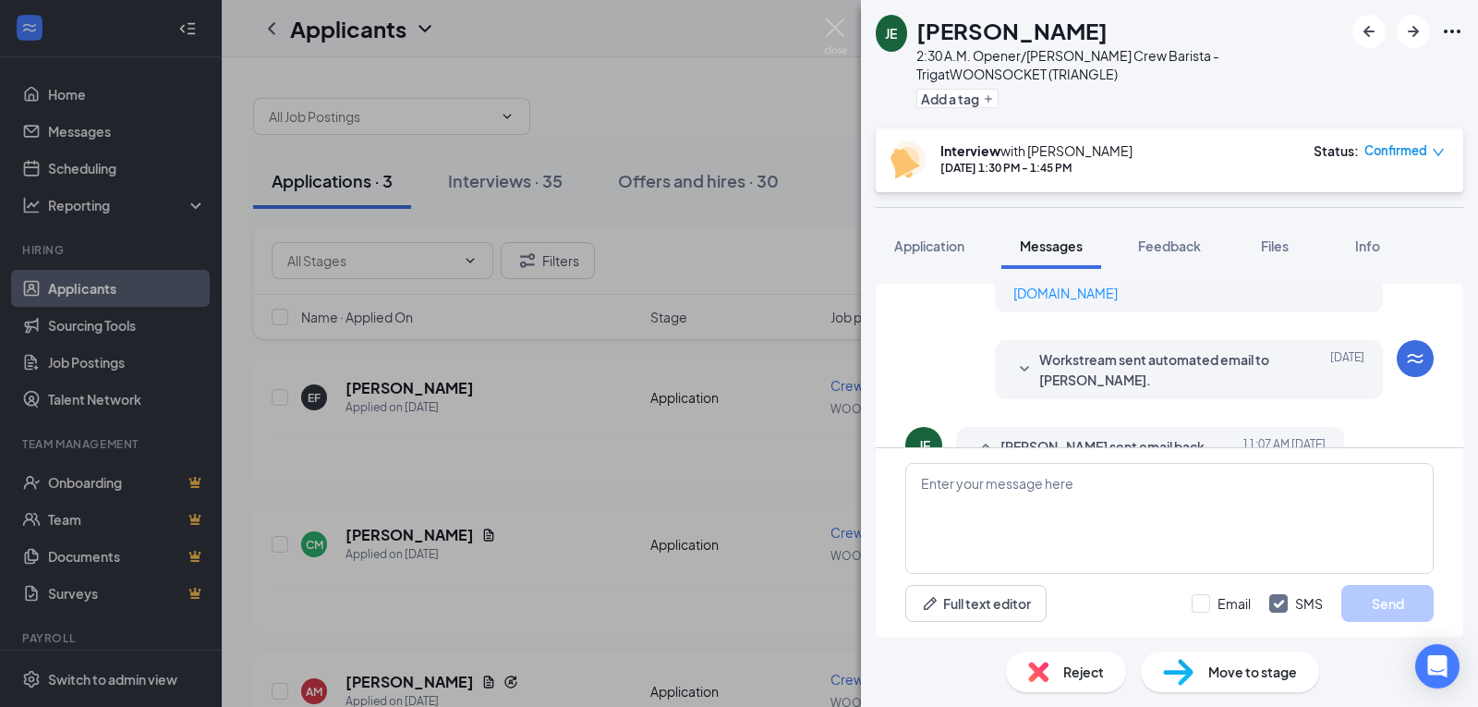
click at [1023, 367] on div "Workstream sent automated email to Joseph Ethier. Sep 15" at bounding box center [1189, 369] width 351 height 41
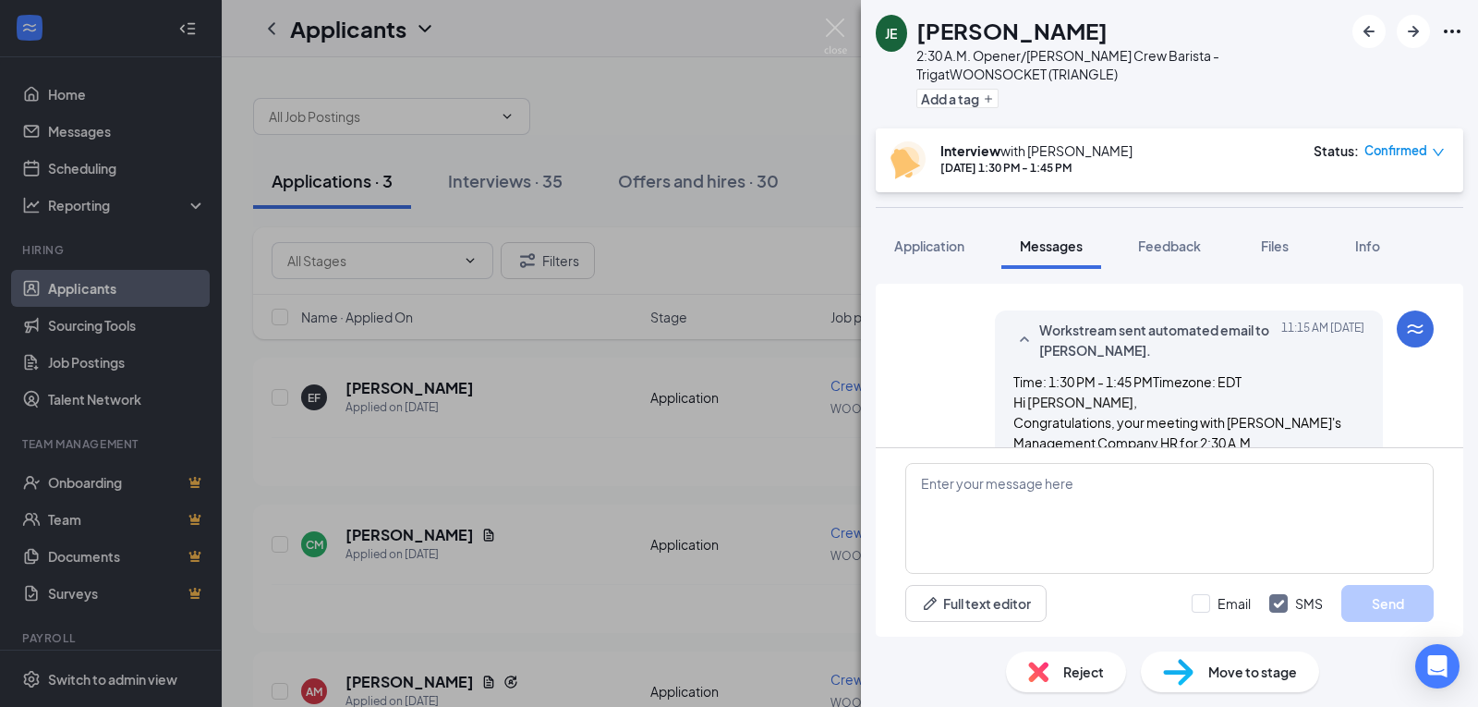
scroll to position [1429, 0]
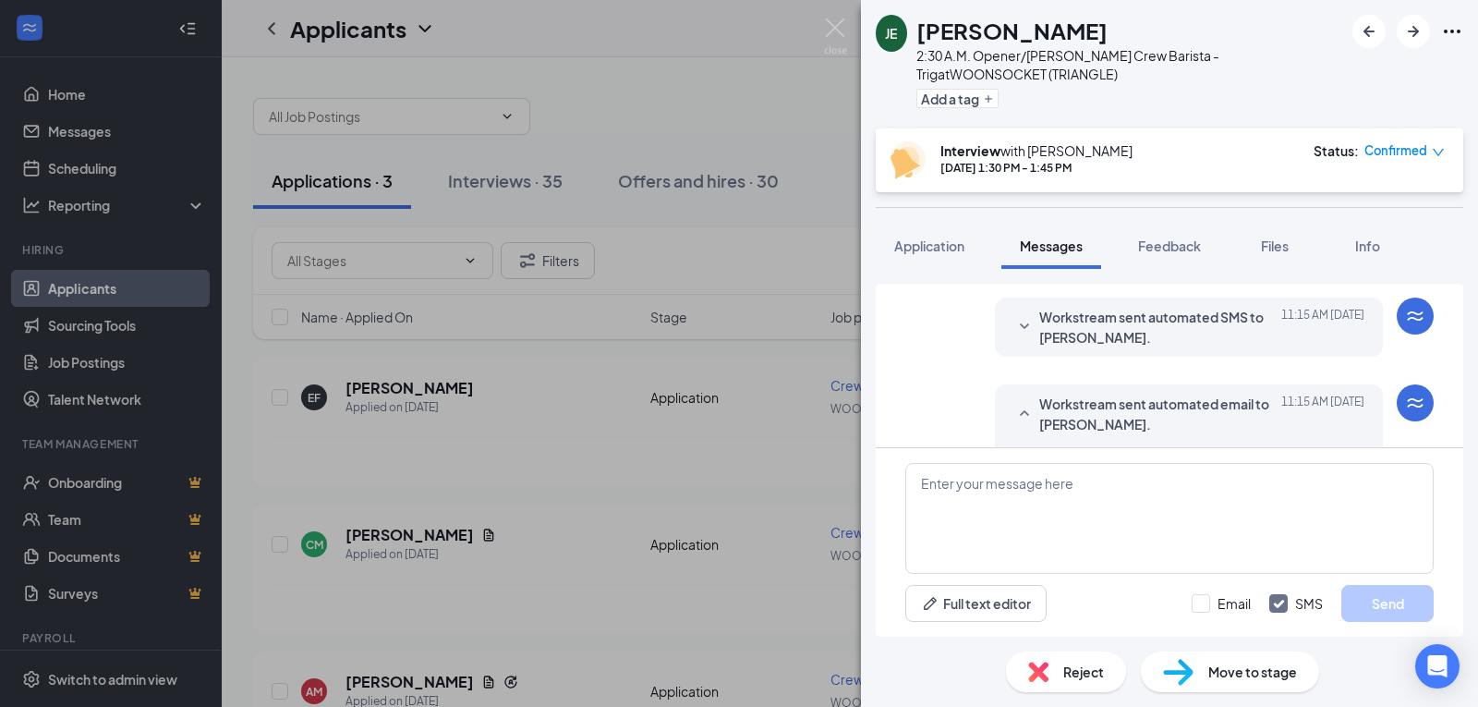
click at [1014, 407] on icon "SmallChevronUp" at bounding box center [1025, 414] width 22 height 22
click at [1195, 508] on textarea at bounding box center [1170, 518] width 529 height 111
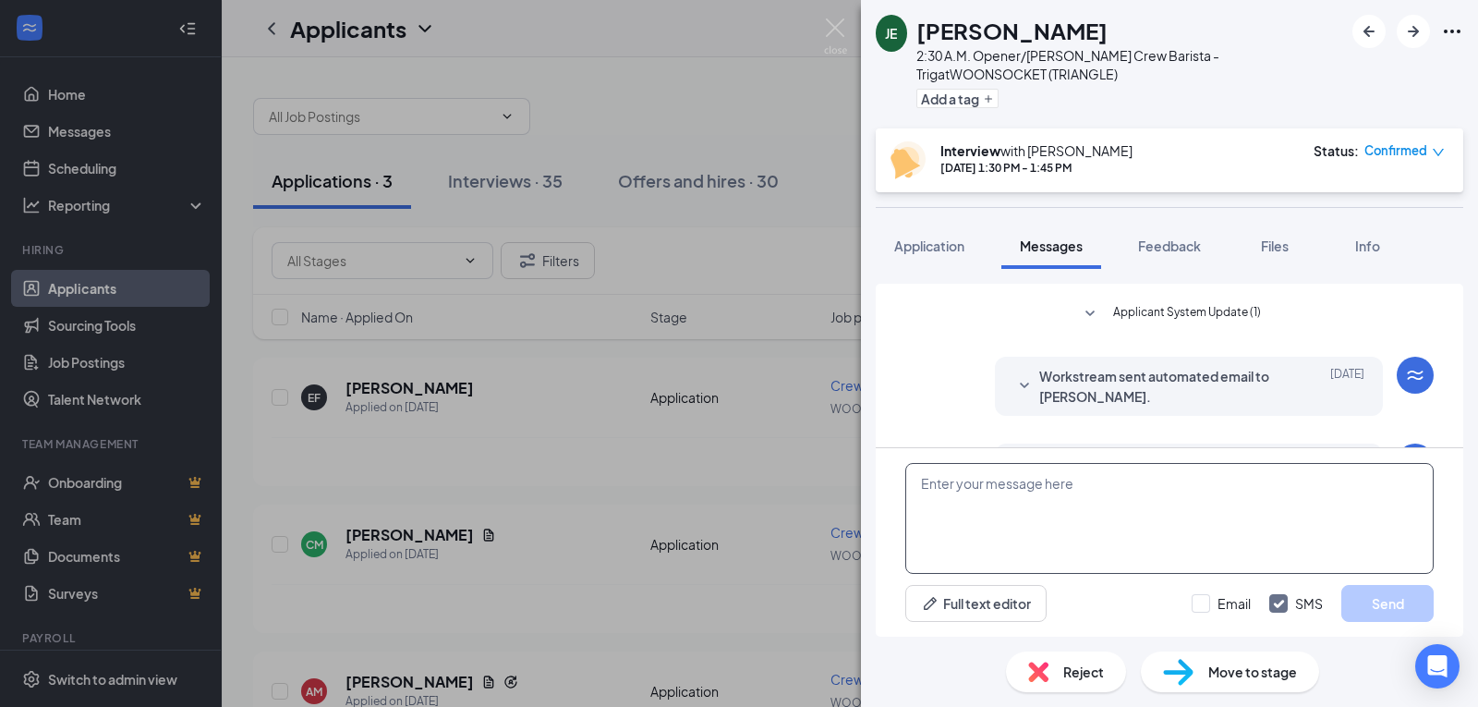
scroll to position [228, 0]
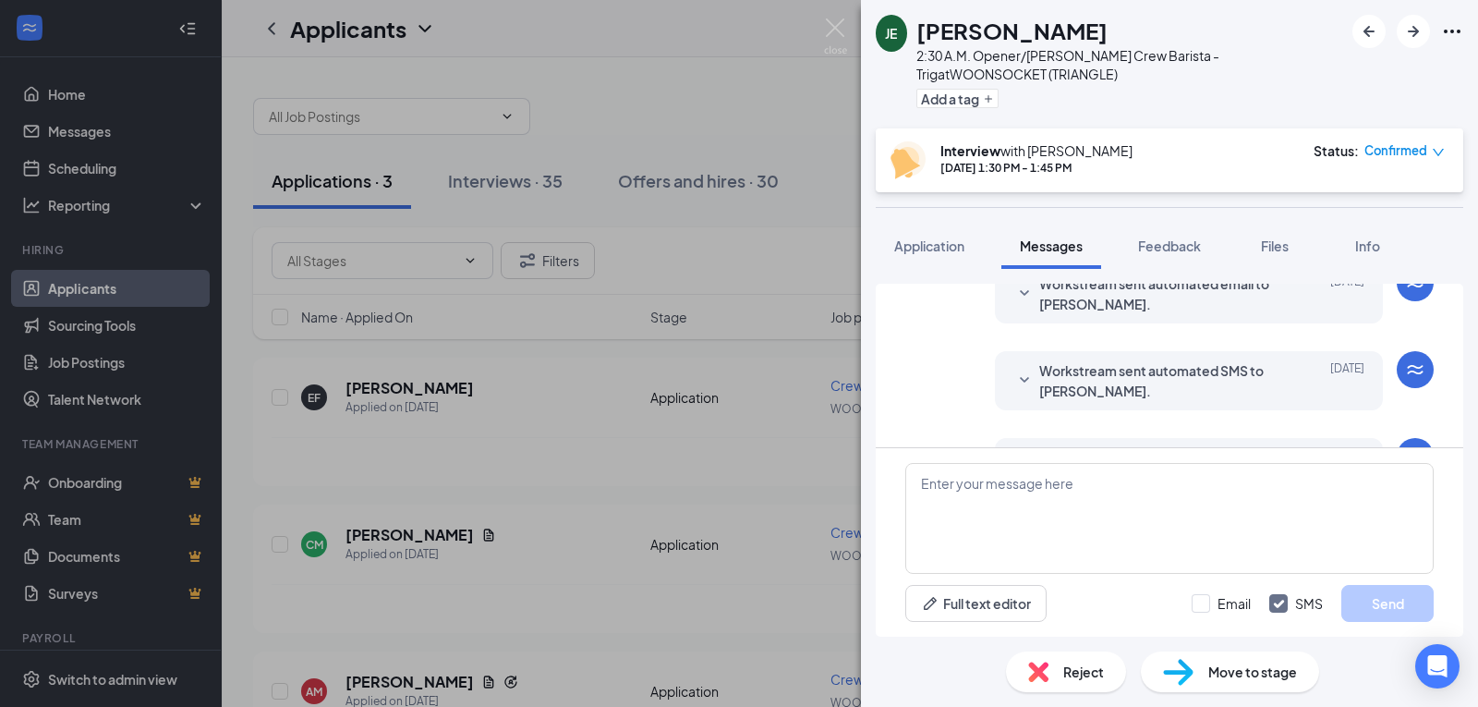
click at [1157, 397] on span "Workstream sent automated SMS to [PERSON_NAME]." at bounding box center [1160, 380] width 242 height 41
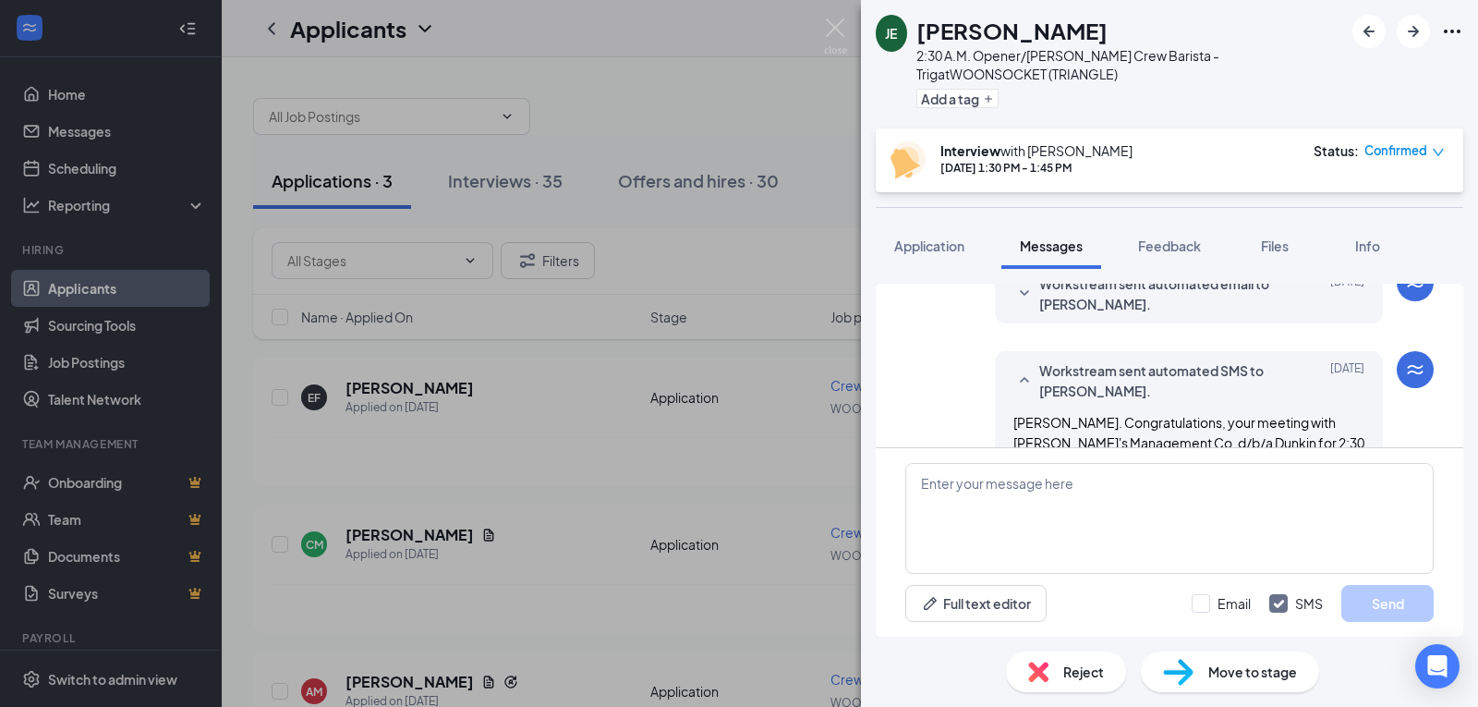
click at [1173, 307] on span "Workstream sent automated email to [PERSON_NAME]." at bounding box center [1160, 293] width 242 height 41
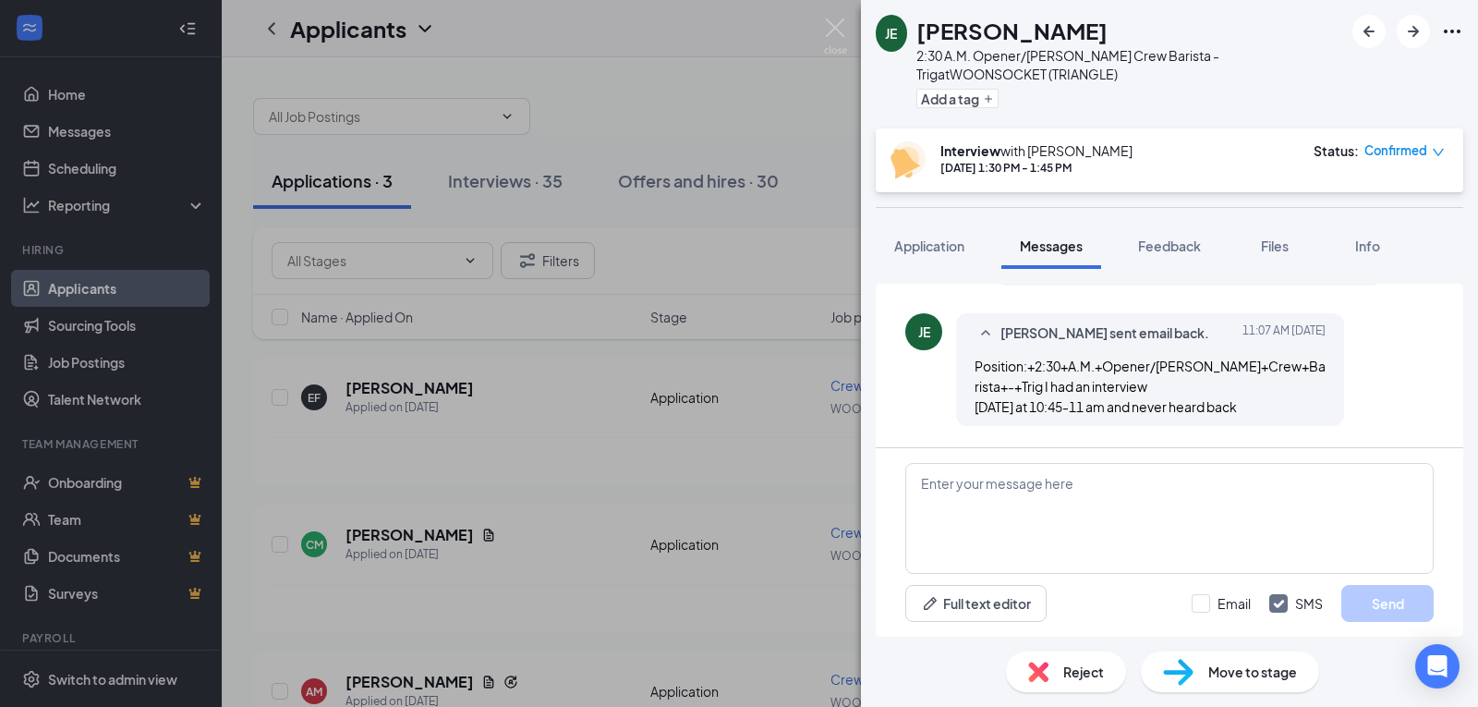
scroll to position [1984, 0]
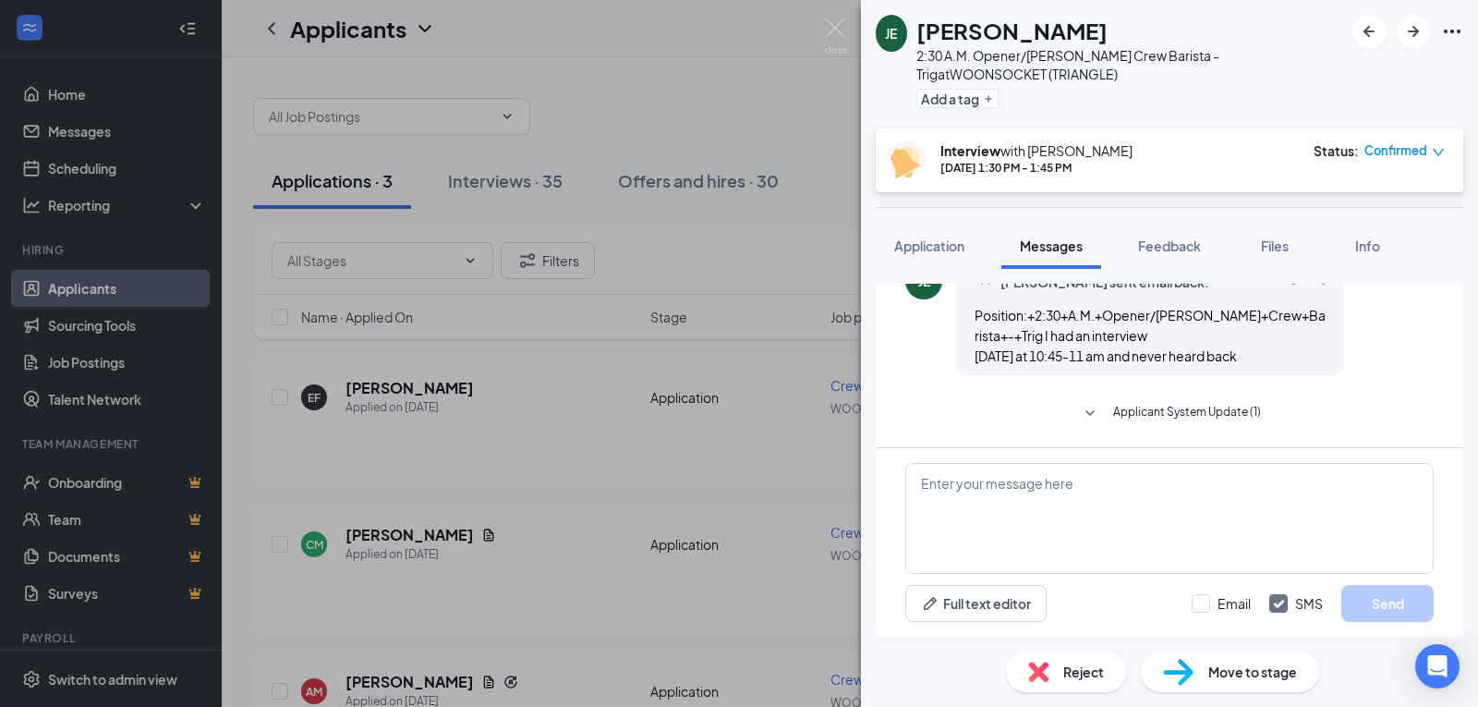
click at [1120, 462] on div "Full text editor Email SMS Send" at bounding box center [1170, 542] width 588 height 188
drag, startPoint x: 1113, startPoint y: 482, endPoint x: 1097, endPoint y: 474, distance: 18.6
click at [1108, 482] on textarea at bounding box center [1170, 518] width 529 height 111
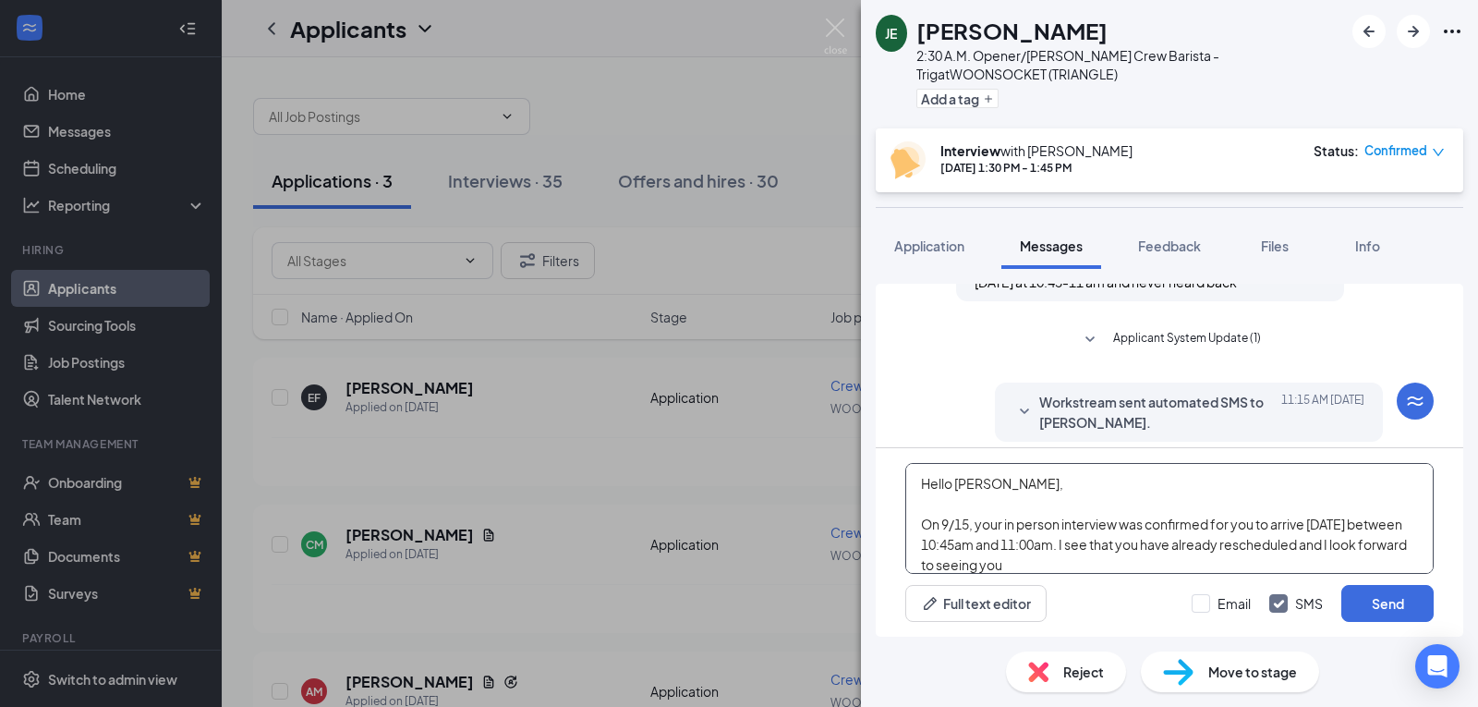
scroll to position [2158, 0]
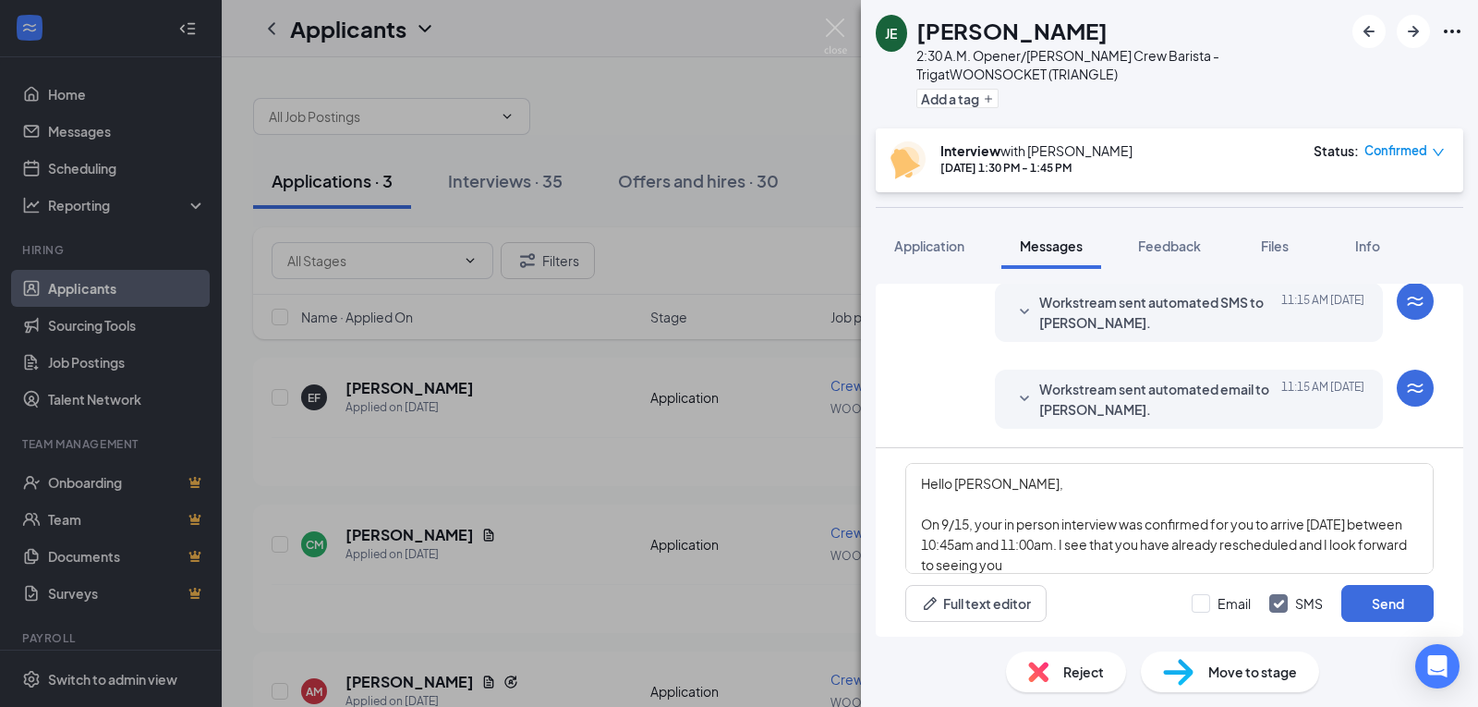
click at [1204, 404] on span "Workstream sent automated email to [PERSON_NAME]." at bounding box center [1160, 399] width 242 height 41
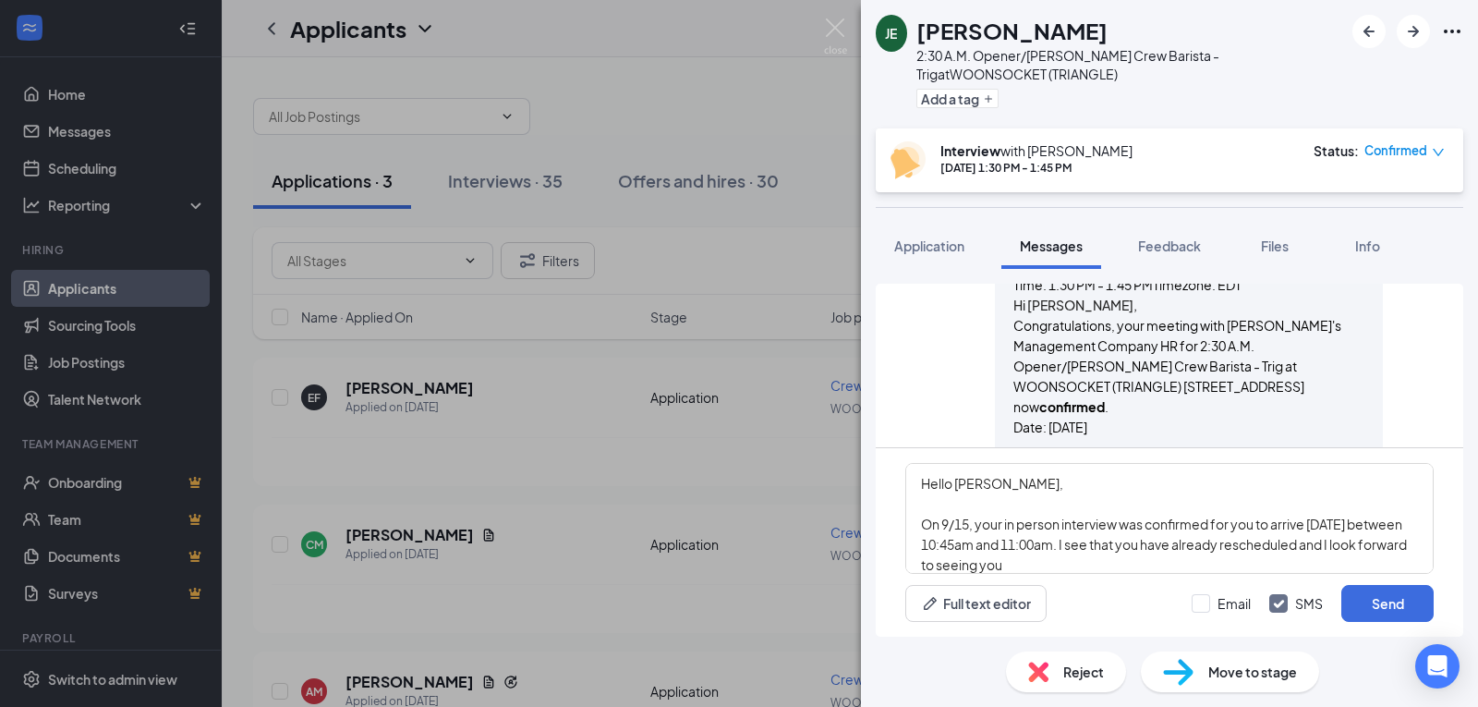
scroll to position [2342, 0]
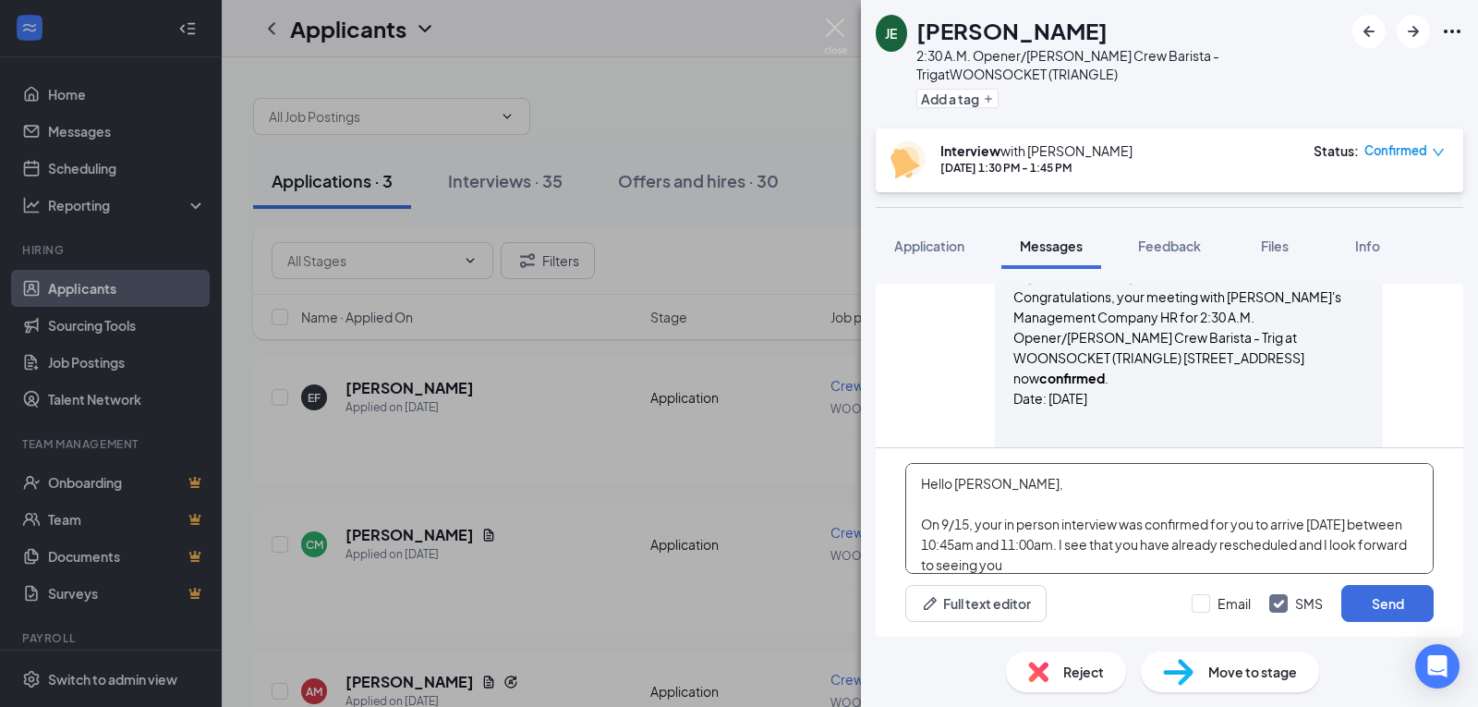
click at [1161, 565] on textarea "Hello Joseph, On 9/15, your in person interview was confirmed for you to arrive…" at bounding box center [1170, 518] width 529 height 111
click at [1308, 524] on textarea "Hello Joseph, On 9/15, your in person interview was confirmed for you to arrive…" at bounding box center [1170, 518] width 529 height 111
click at [1121, 543] on textarea "Hello Joseph, On 9/15, your in person interview was confirmed for you to arrive…" at bounding box center [1170, 518] width 529 height 111
click at [1124, 541] on textarea "Hello Joseph, On 9/15, your in person interview was confirmed for you to arrive…" at bounding box center [1170, 518] width 529 height 111
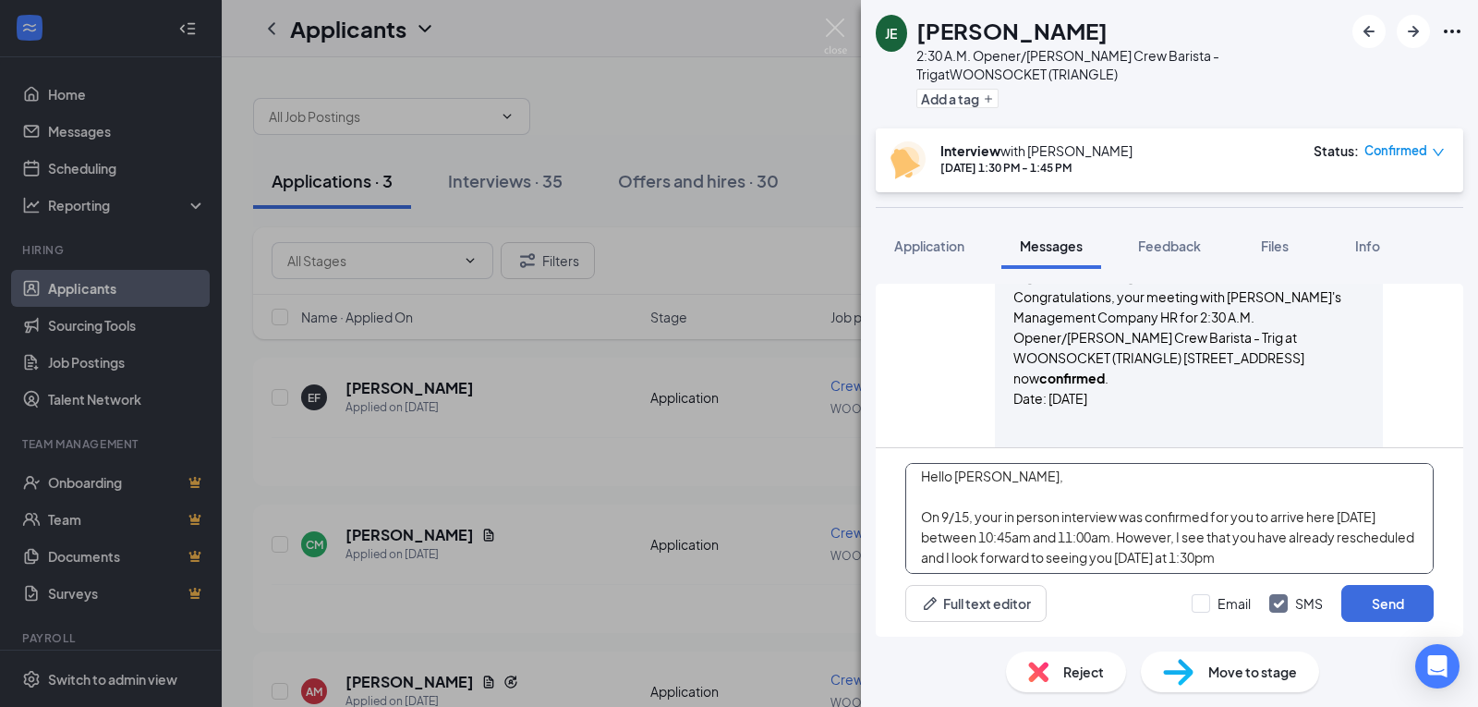
scroll to position [11, 0]
click at [1336, 552] on textarea "Hello Joseph, On 9/15, your in person interview was confirmed for you to arrive…" at bounding box center [1170, 518] width 529 height 111
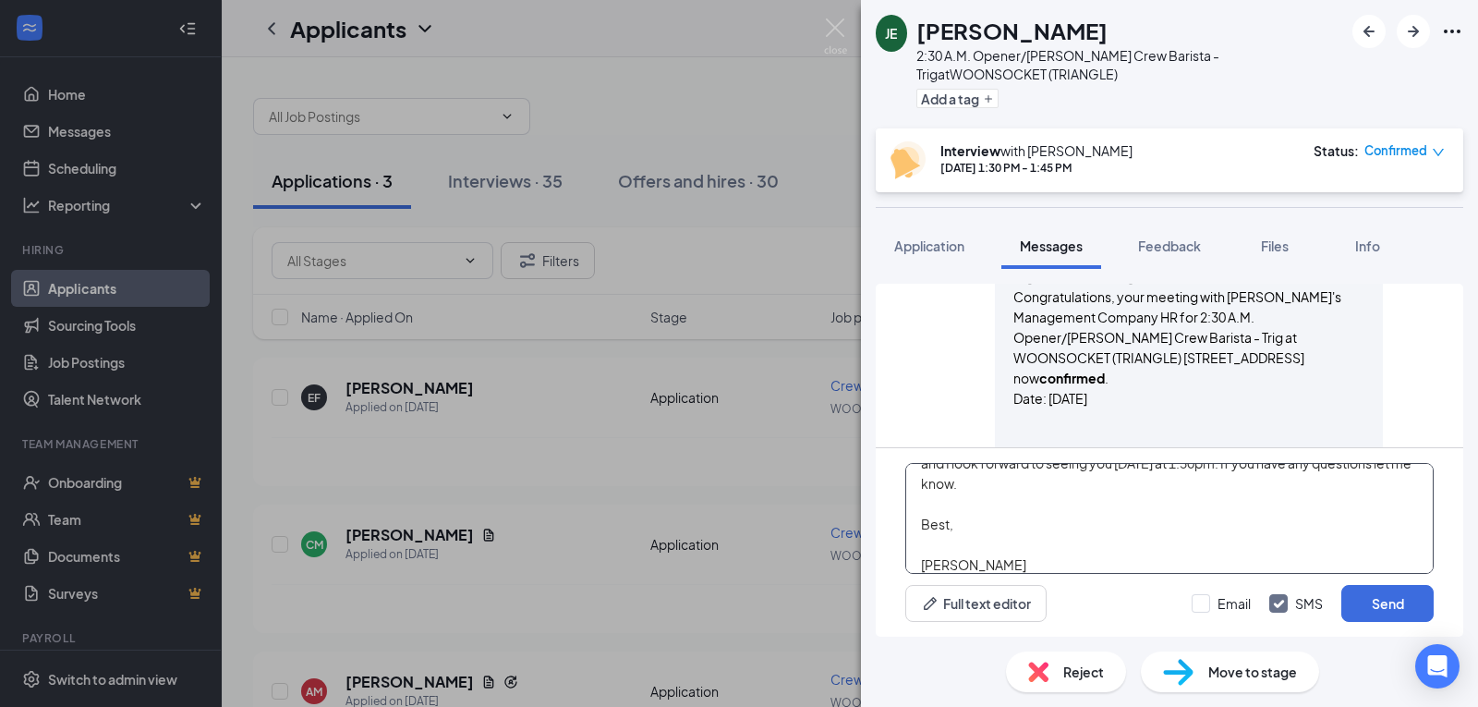
scroll to position [122, 0]
click at [1066, 541] on textarea "Hello Joseph, On 9/15, your in person interview was confirmed for you to arrive…" at bounding box center [1170, 518] width 529 height 111
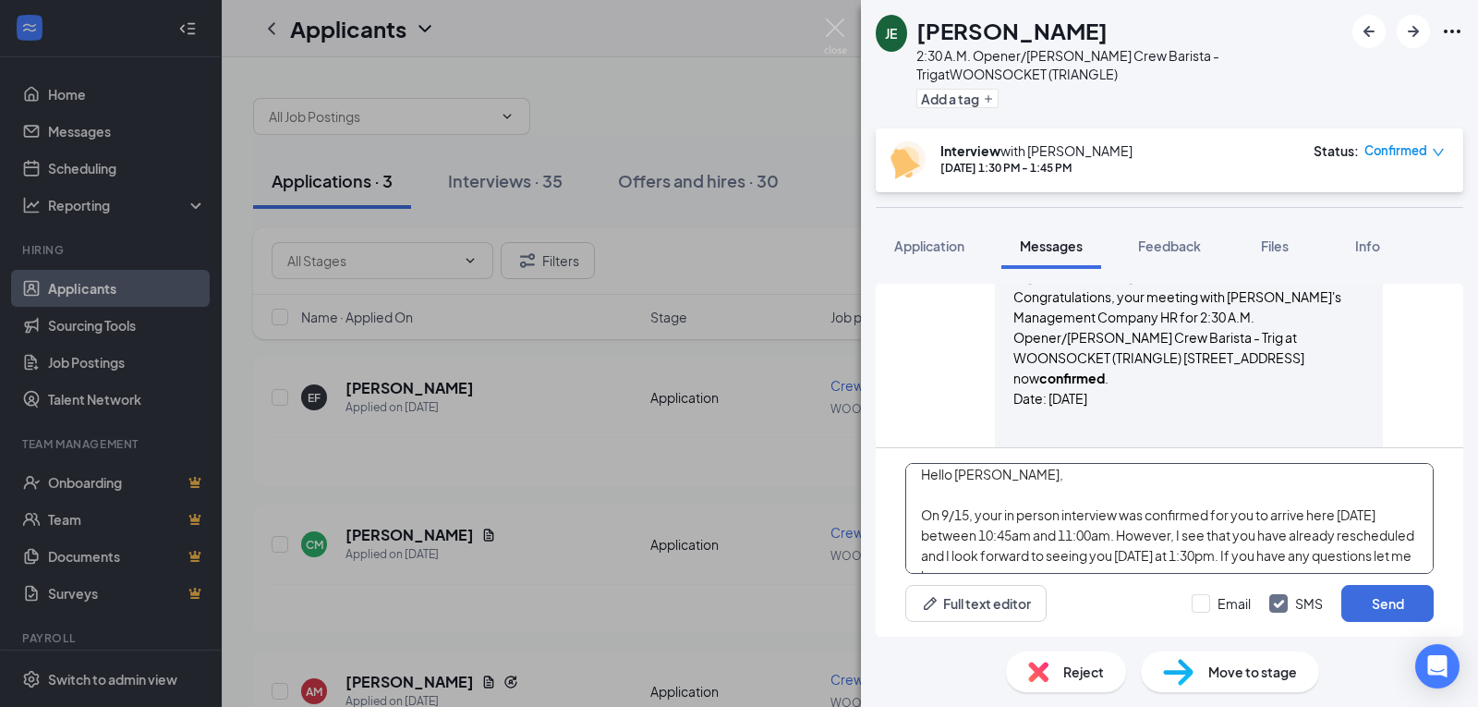
scroll to position [0, 0]
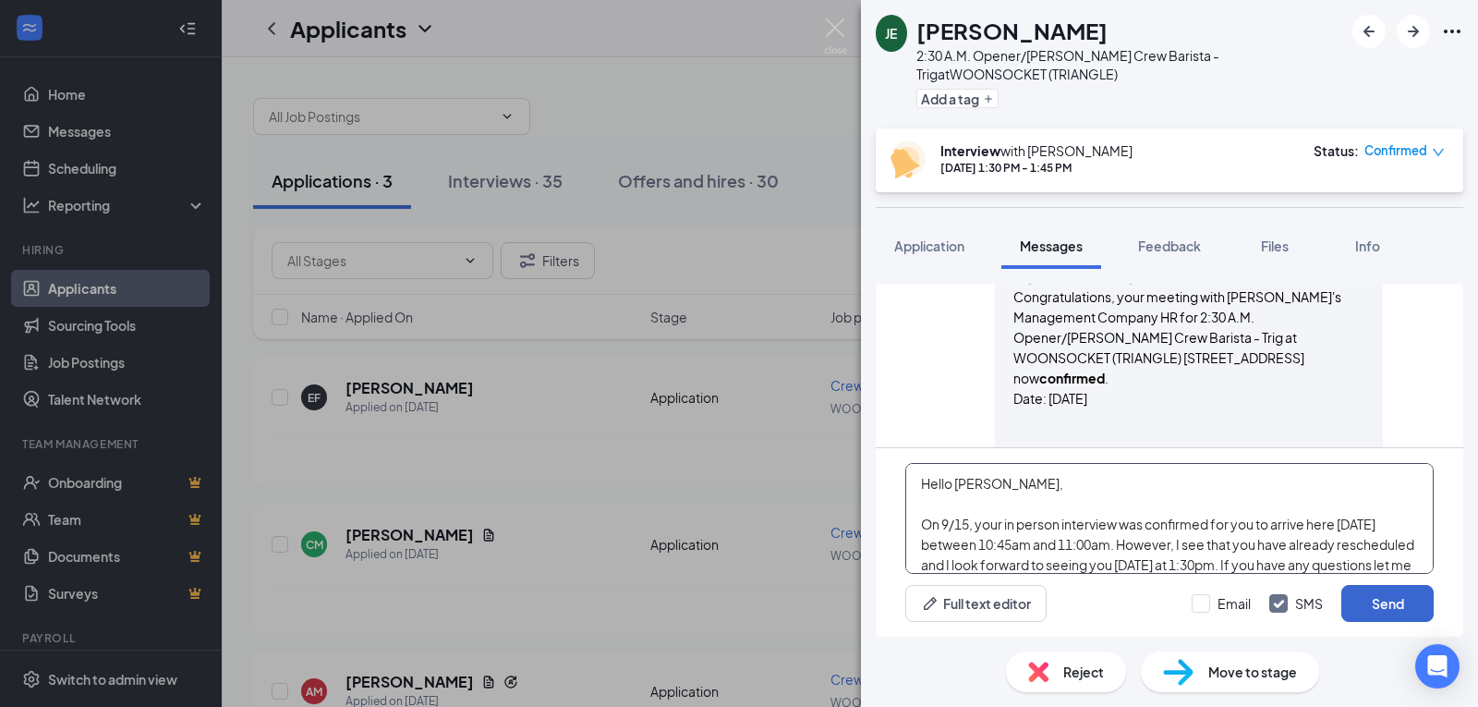
type textarea "Hello Joseph, On 9/15, your in person interview was confirmed for you to arrive…"
click at [1363, 598] on button "Send" at bounding box center [1388, 603] width 92 height 37
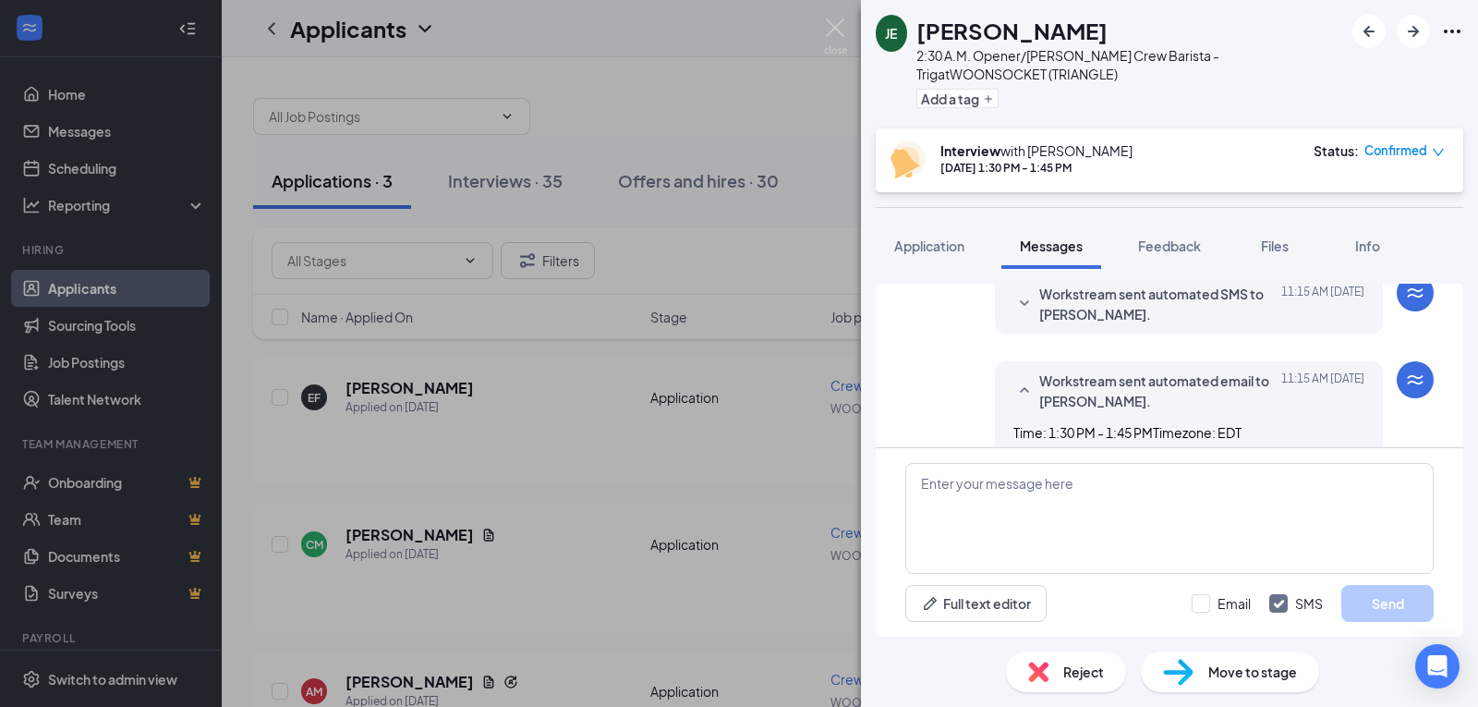
scroll to position [2115, 0]
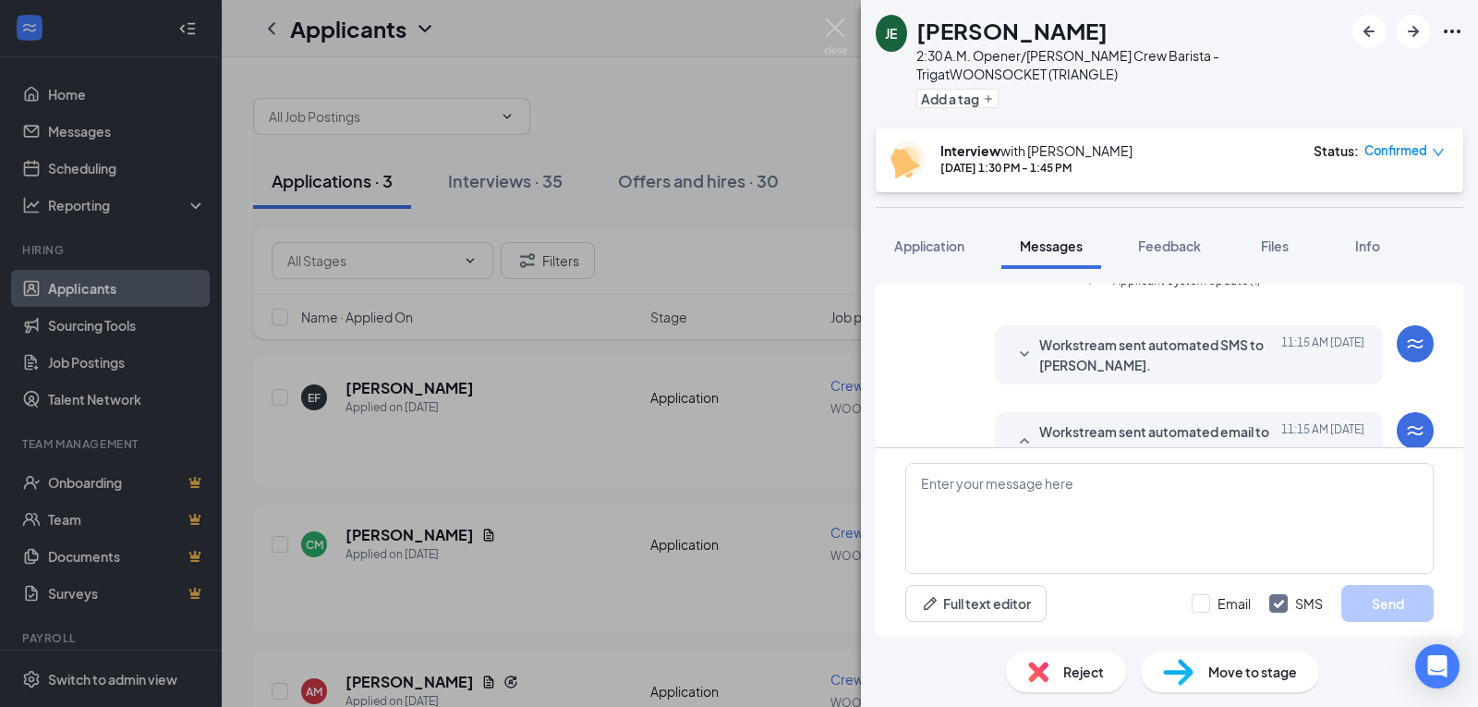
click at [1021, 426] on div at bounding box center [1025, 441] width 22 height 41
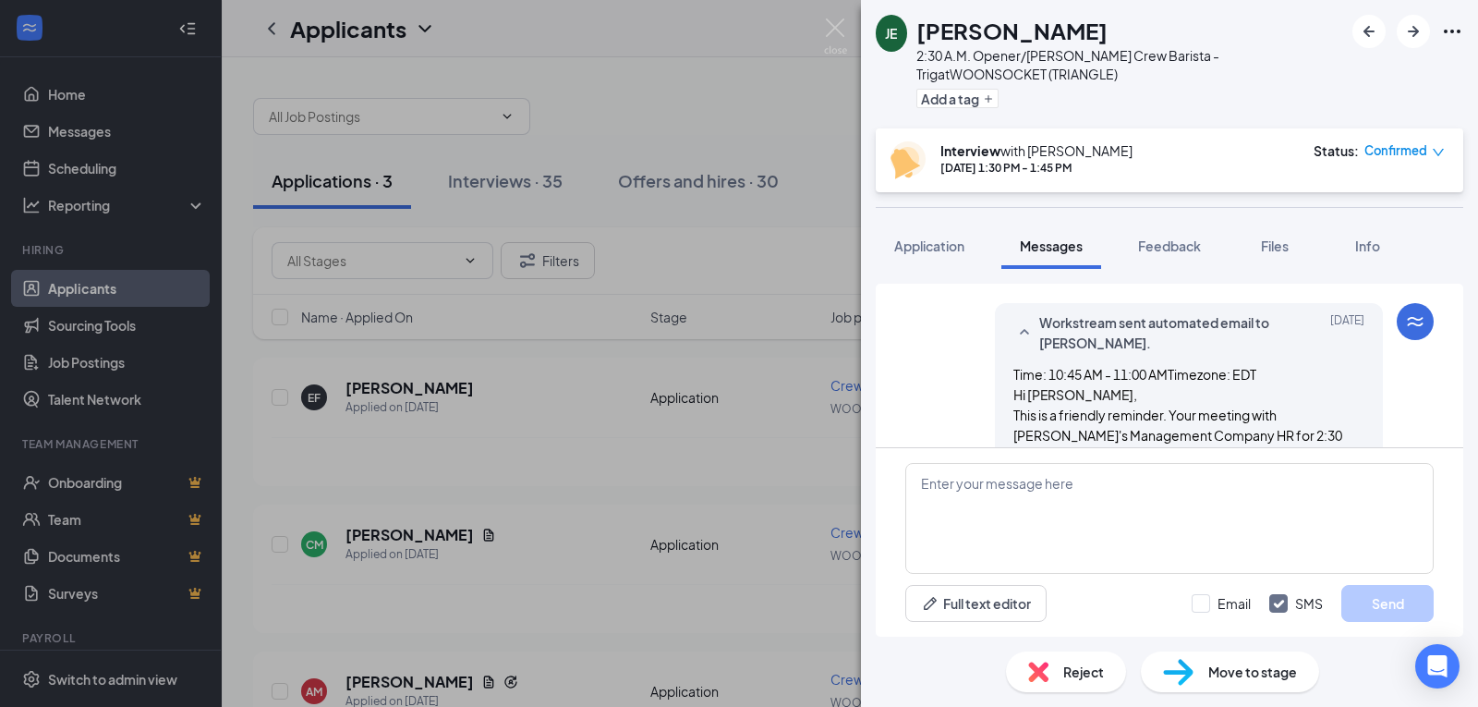
scroll to position [1283, 0]
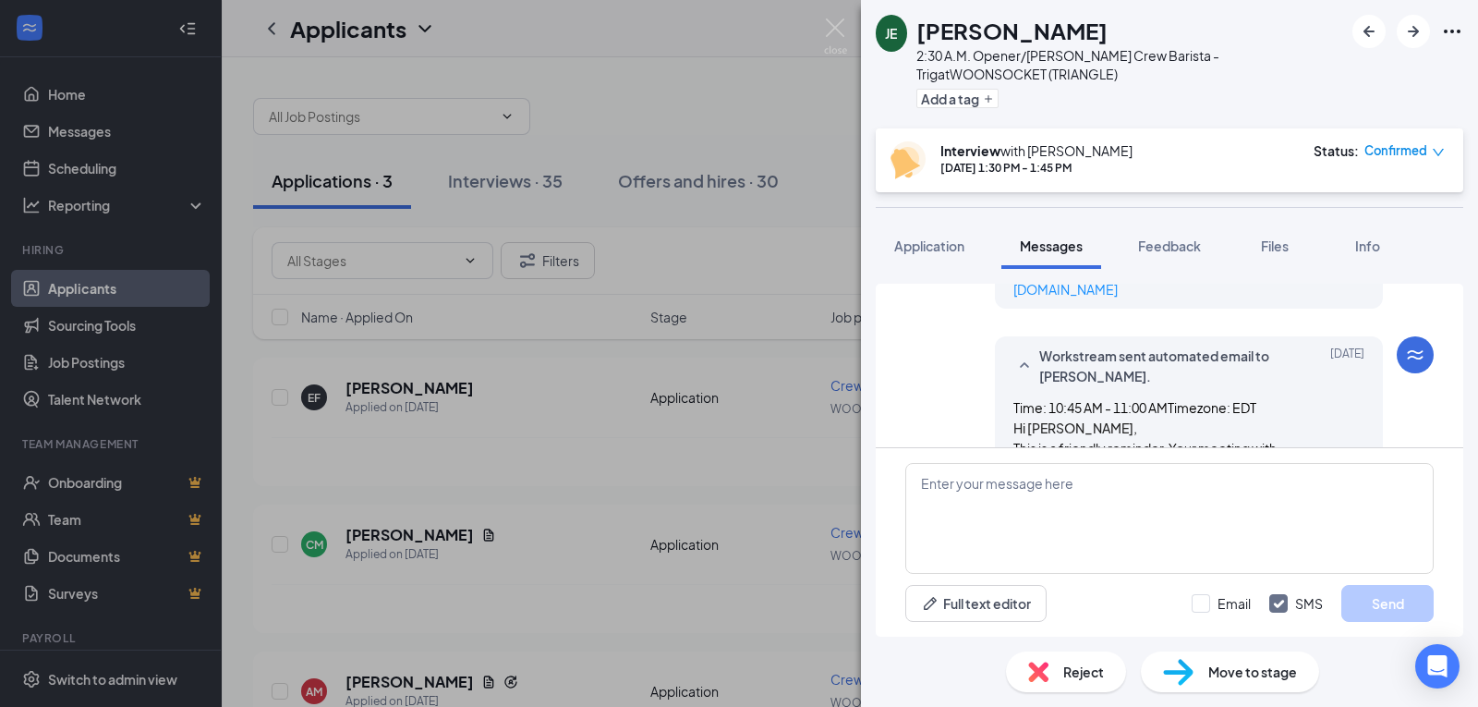
click at [1023, 373] on div "Workstream sent automated email to Joseph Ethier. Sep 15" at bounding box center [1189, 366] width 351 height 41
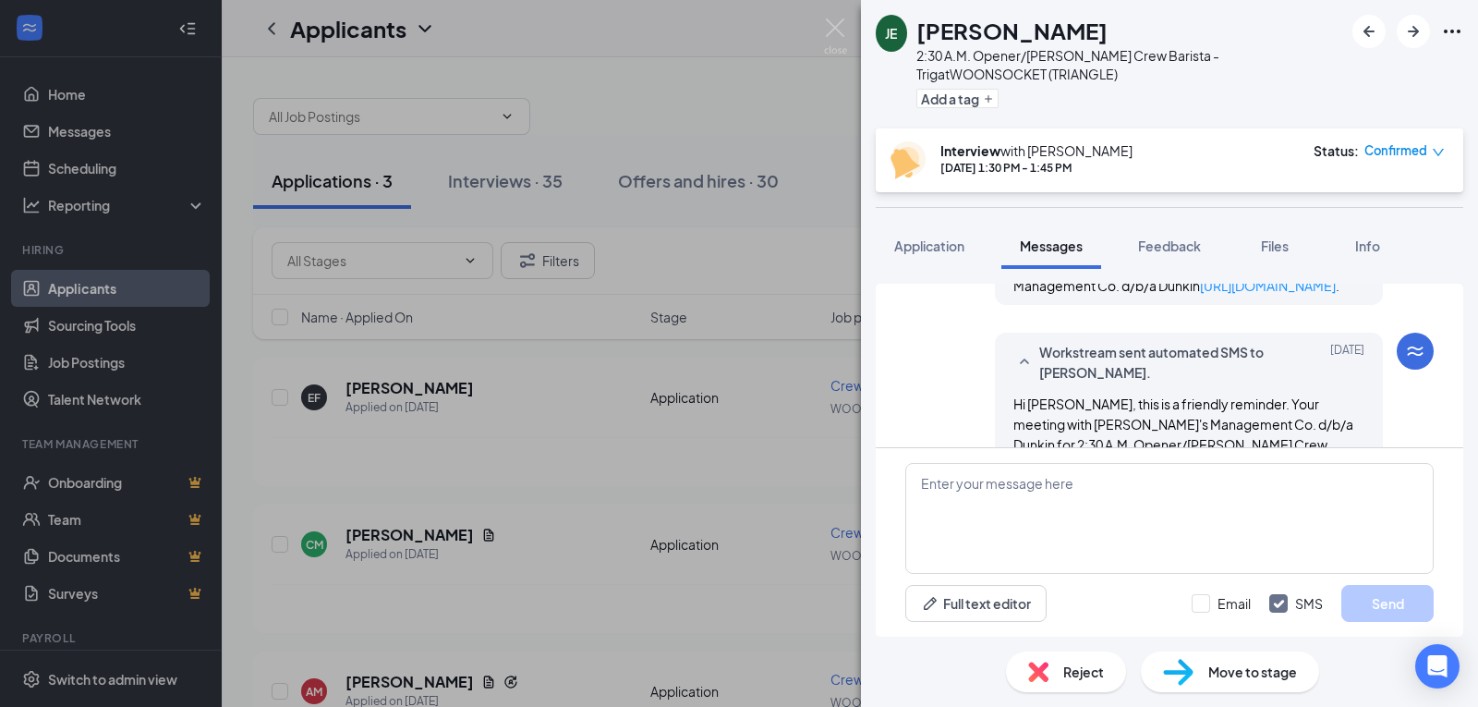
scroll to position [1006, 0]
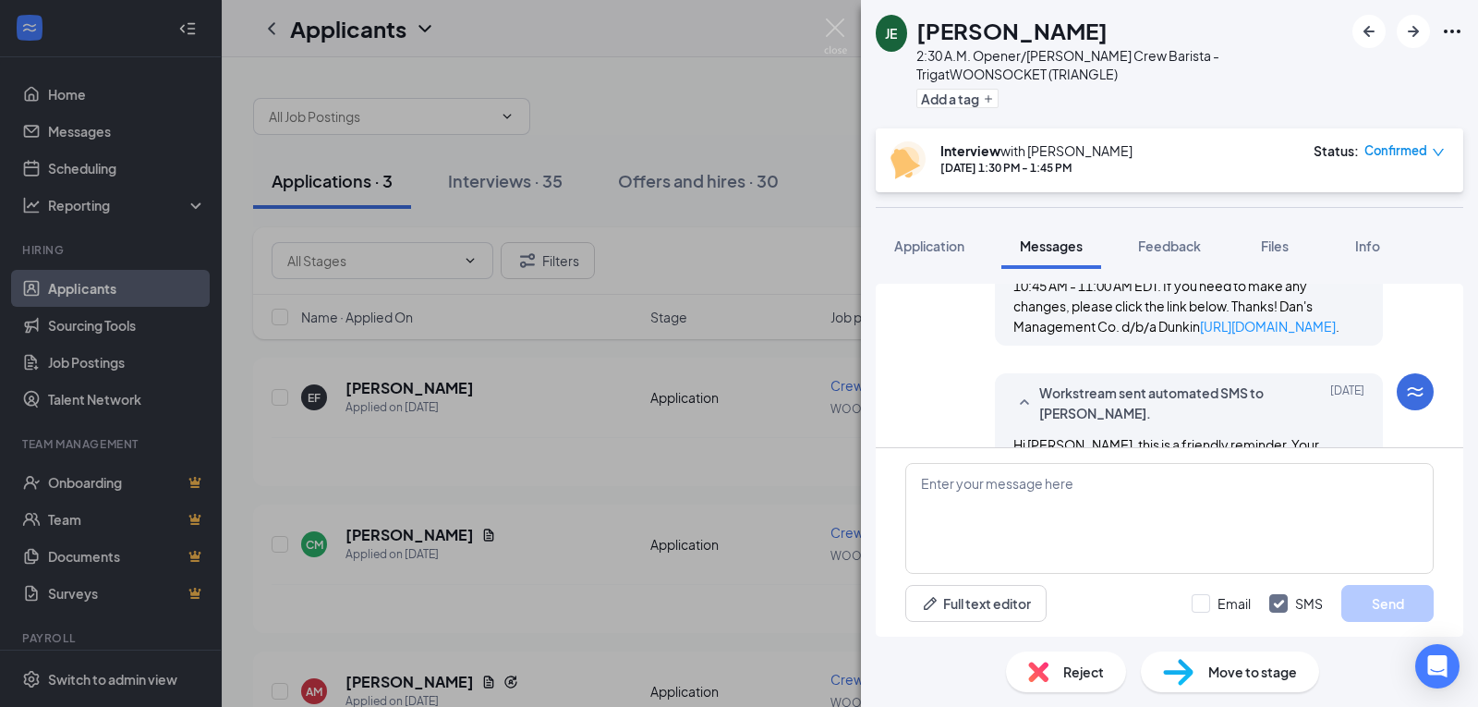
click at [1039, 385] on span "Workstream sent automated SMS to [PERSON_NAME]." at bounding box center [1160, 403] width 242 height 41
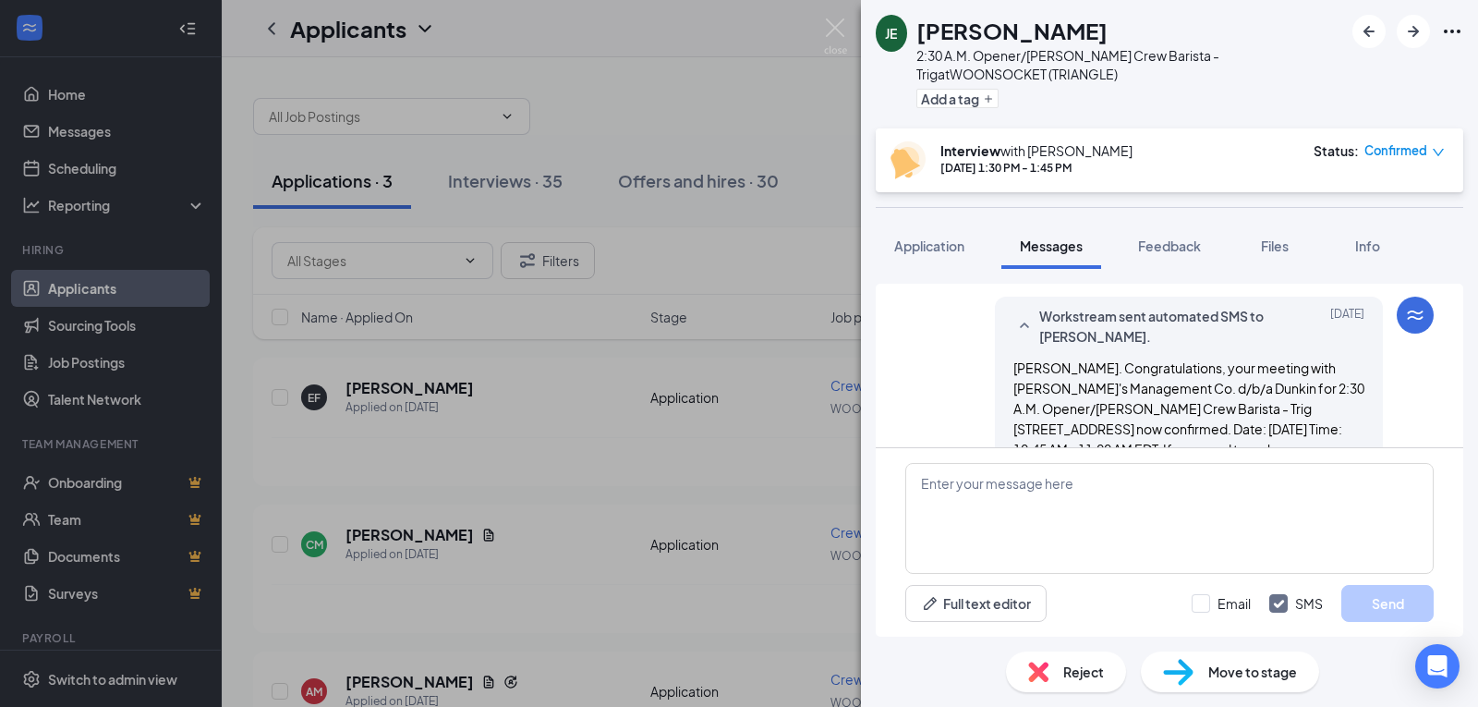
scroll to position [729, 0]
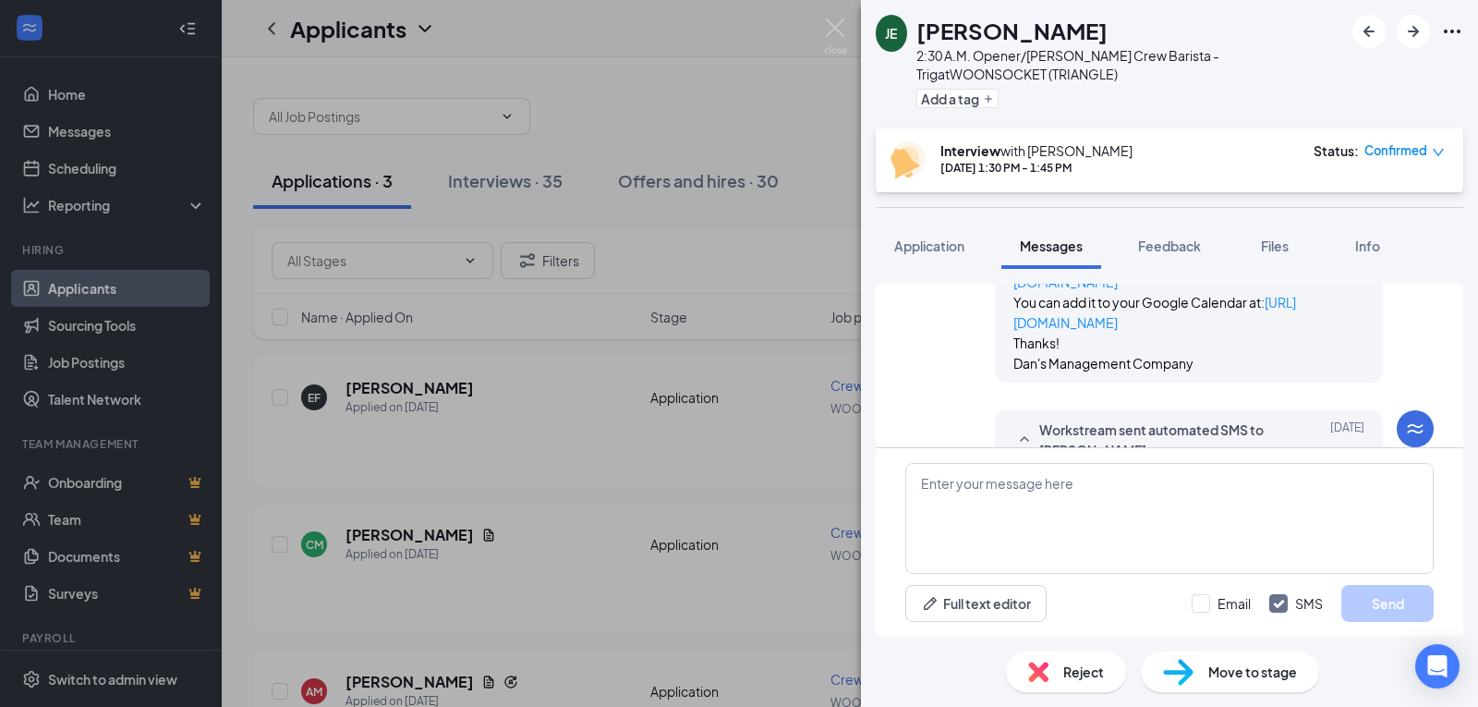
drag, startPoint x: 1039, startPoint y: 393, endPoint x: 1035, endPoint y: 404, distance: 11.7
click at [1038, 410] on div "Workstream sent automated SMS to Joseph Ethier. Sep 15 Joseph. Congratulations,…" at bounding box center [1189, 516] width 388 height 213
click at [1039, 419] on span "Workstream sent automated SMS to [PERSON_NAME]." at bounding box center [1160, 439] width 242 height 41
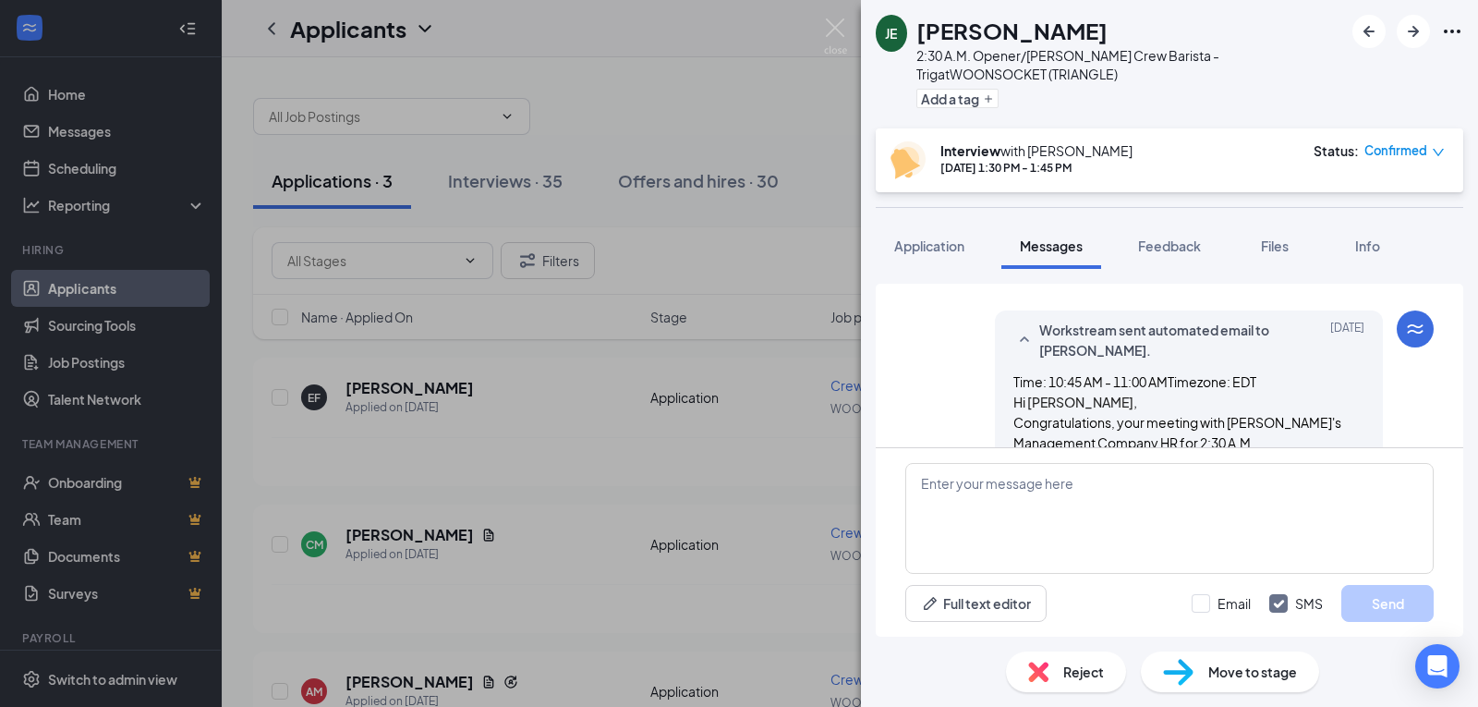
scroll to position [175, 0]
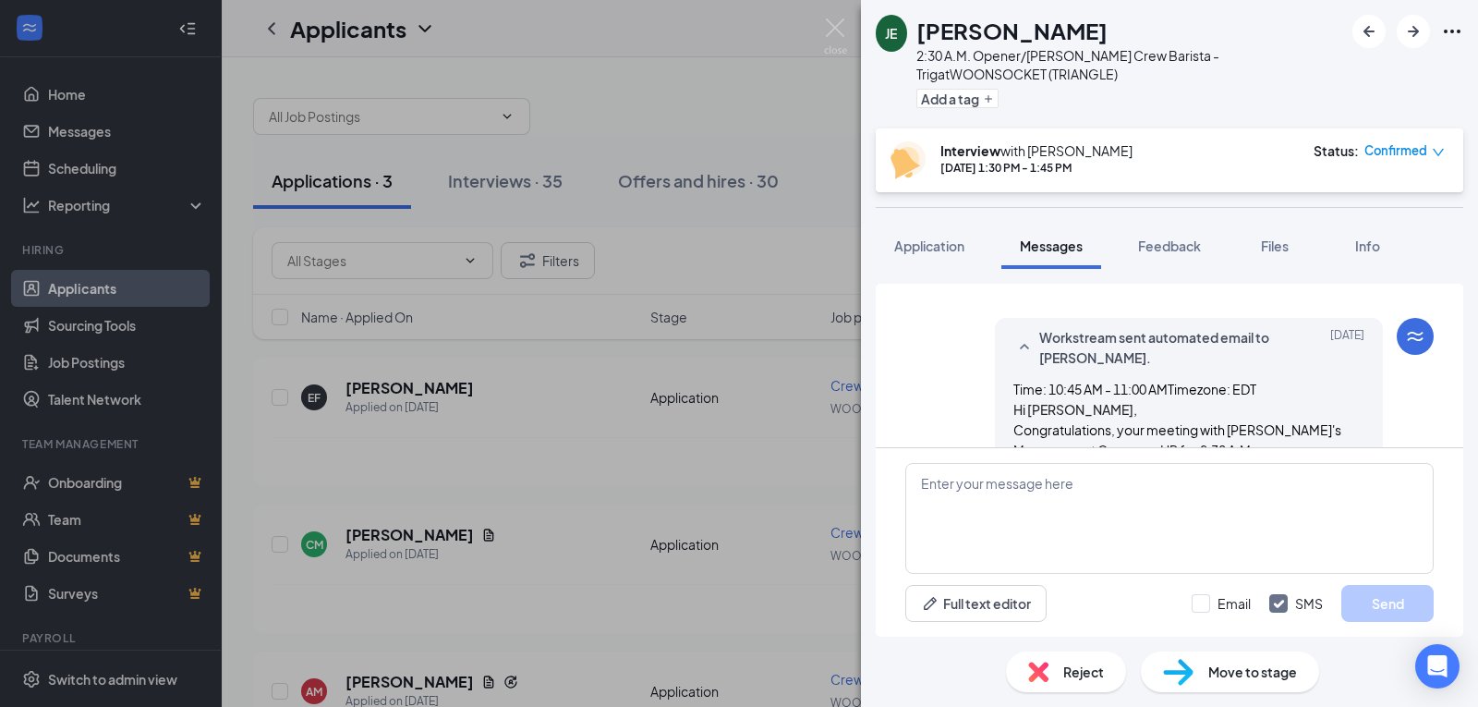
click at [1057, 346] on span "Workstream sent automated email to [PERSON_NAME]." at bounding box center [1160, 347] width 242 height 41
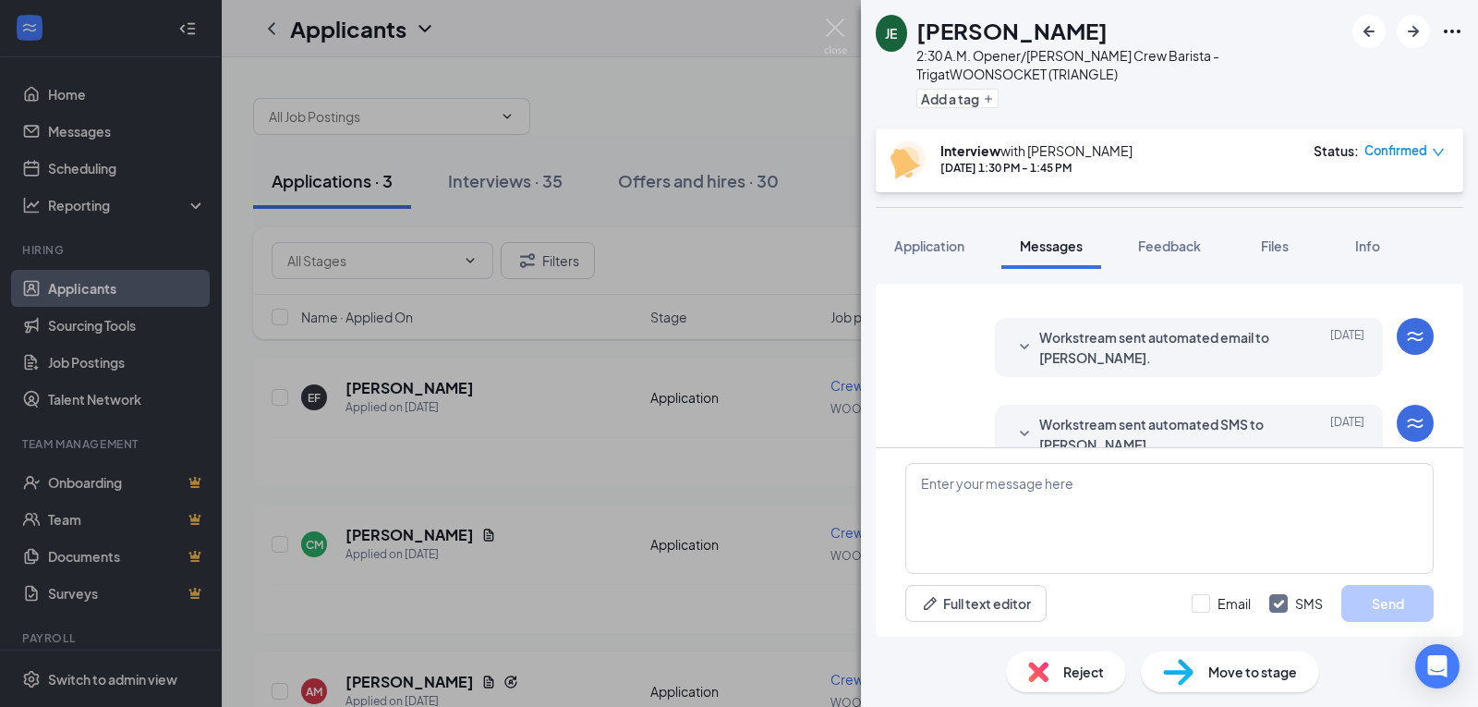
click at [1058, 346] on span "Workstream sent automated email to [PERSON_NAME]." at bounding box center [1160, 347] width 242 height 41
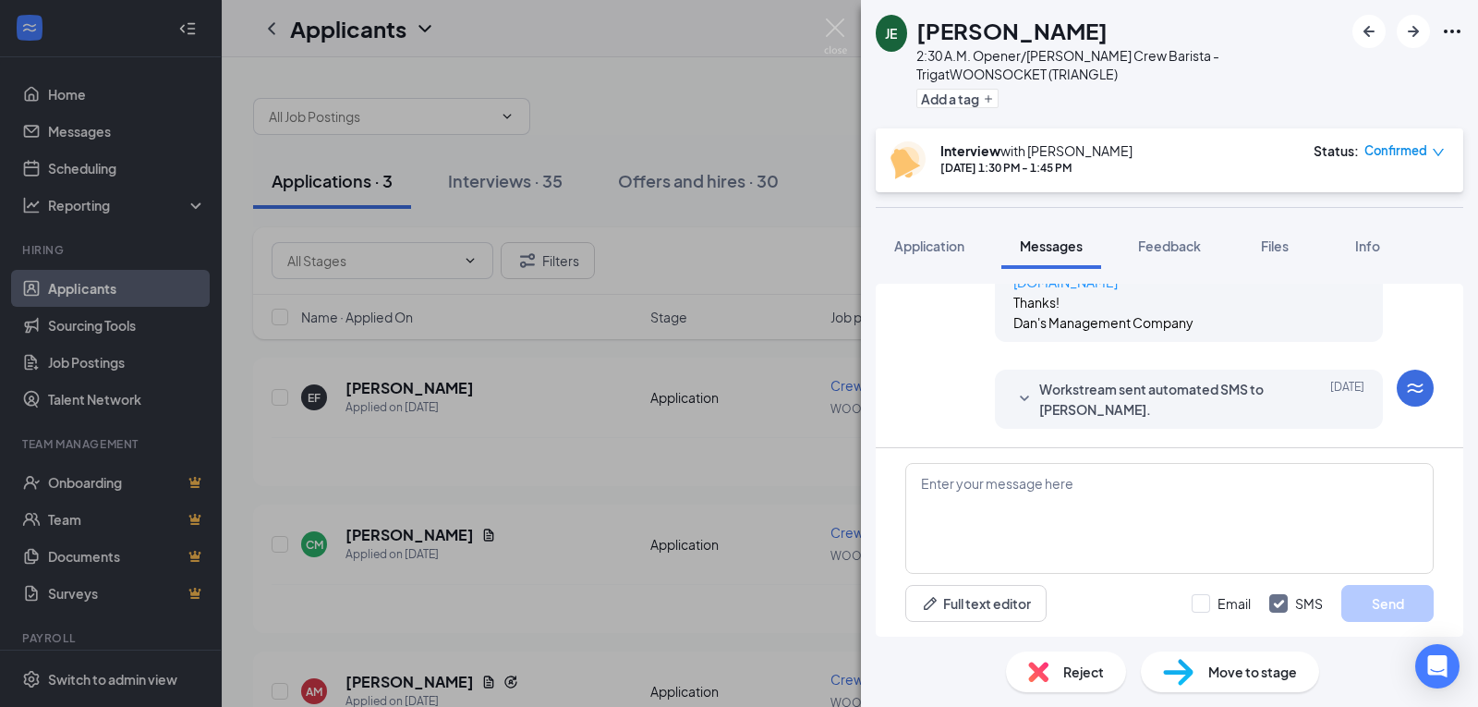
scroll to position [729, 0]
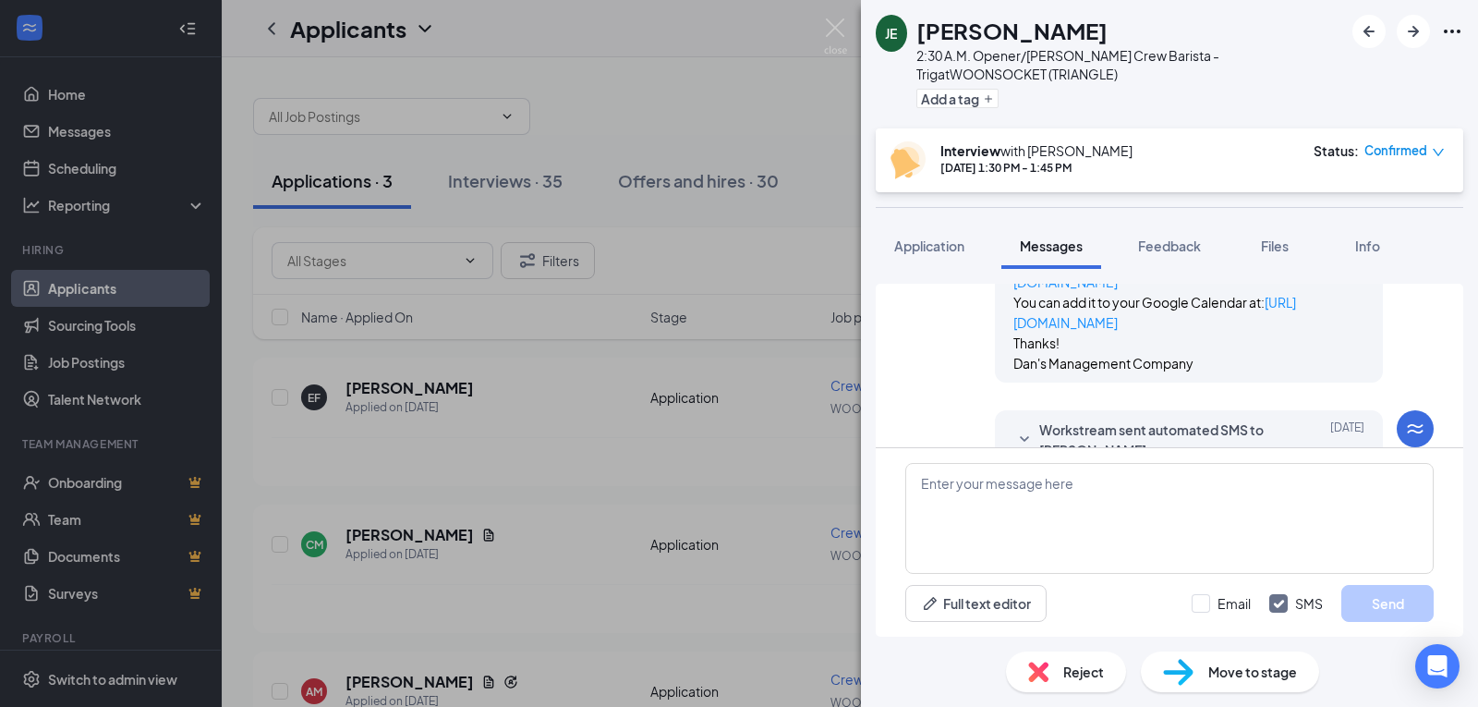
drag, startPoint x: 1236, startPoint y: 337, endPoint x: 1265, endPoint y: 332, distance: 29.2
click at [1265, 333] on p "Thanks!" at bounding box center [1189, 343] width 351 height 20
click at [1361, 253] on span "Info" at bounding box center [1367, 245] width 25 height 17
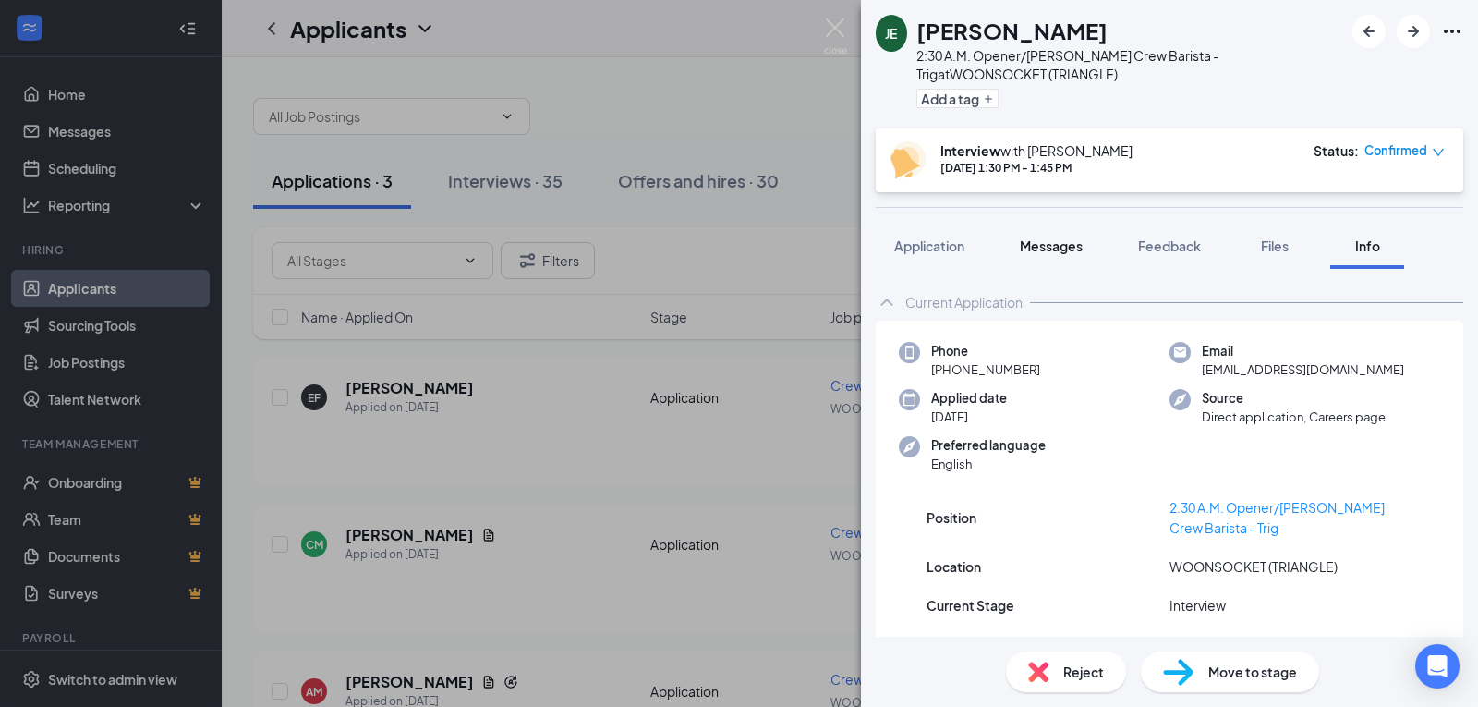
click at [1052, 263] on div "JE Joseph Ethier 2:30 A.M. Opener/Baker Crew Barista - Trig at WOONSOCKET (TRIA…" at bounding box center [1169, 353] width 617 height 707
click at [1057, 251] on span "Messages" at bounding box center [1051, 245] width 63 height 17
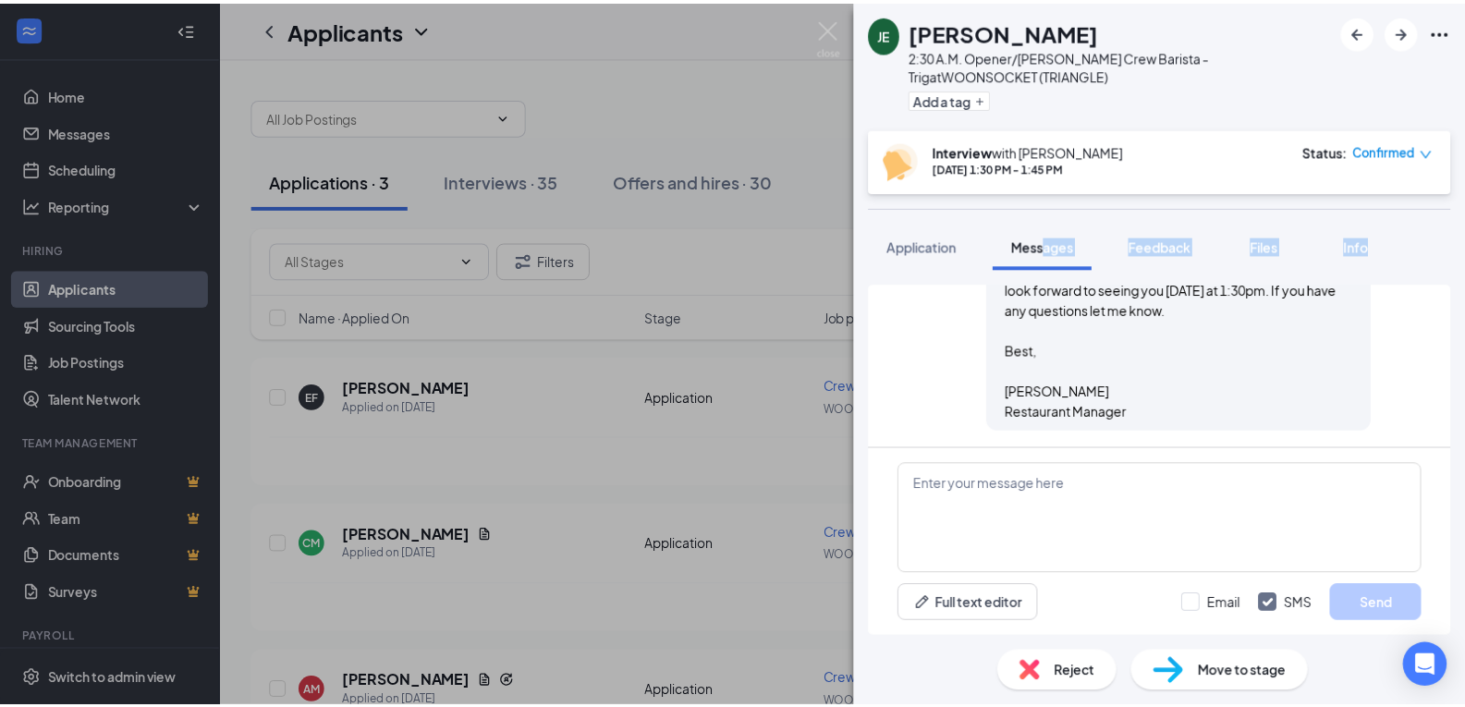
scroll to position [1006, 0]
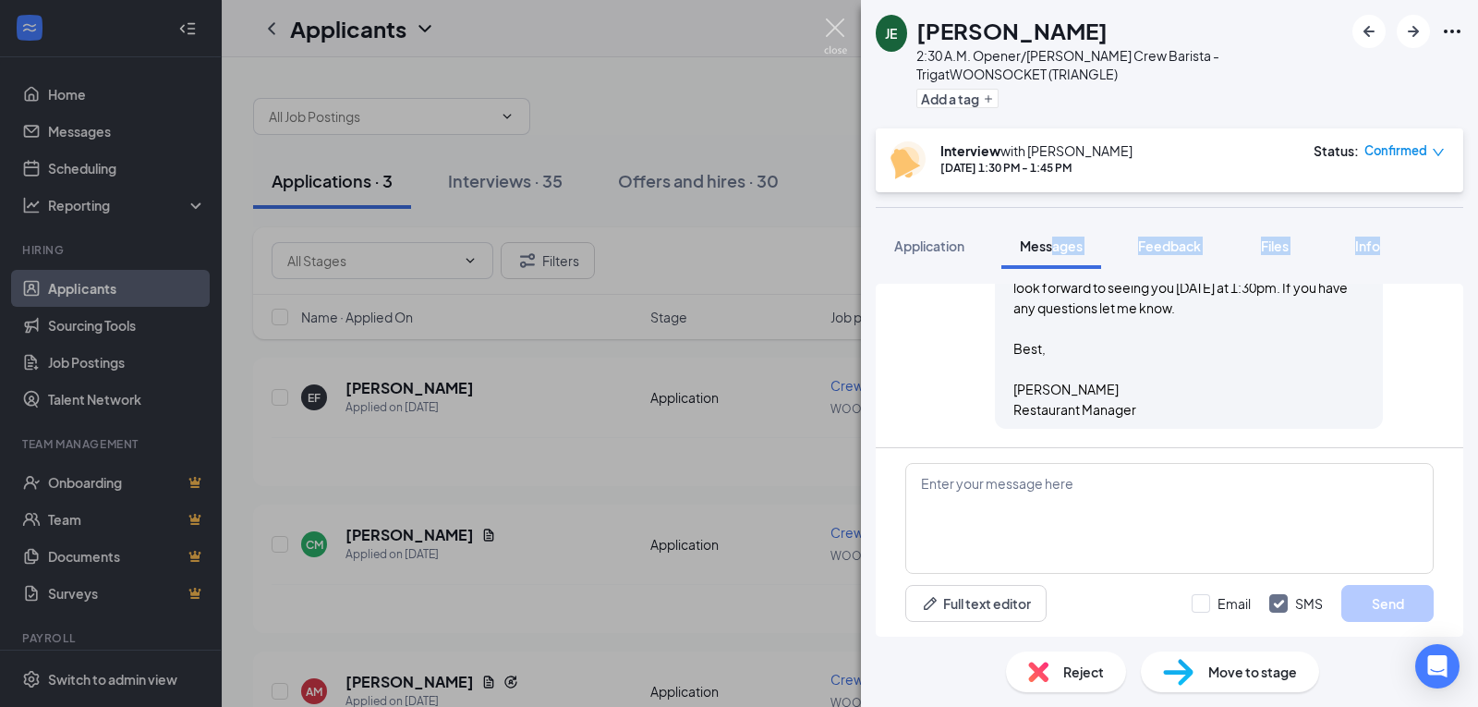
click at [833, 30] on img at bounding box center [835, 36] width 23 height 36
